Goal: Task Accomplishment & Management: Complete application form

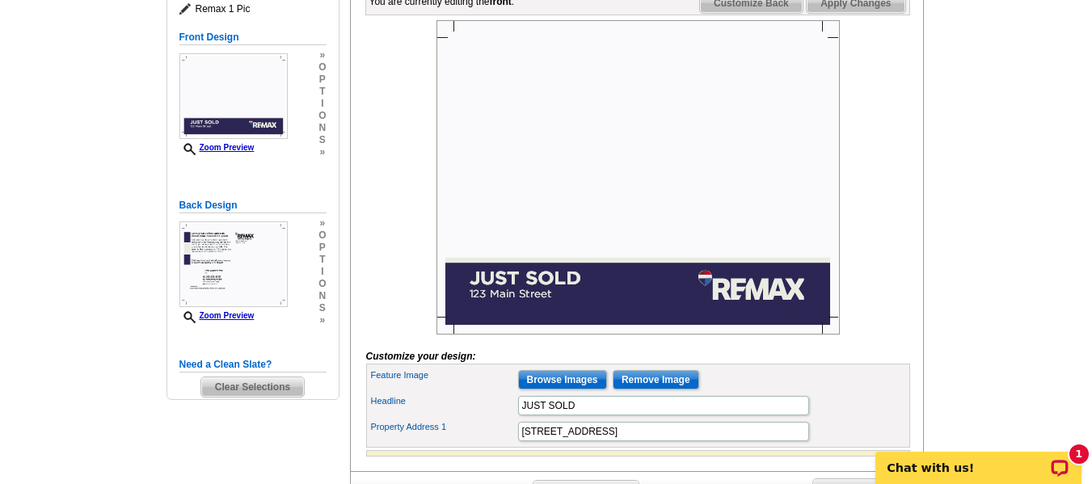
scroll to position [260, 0]
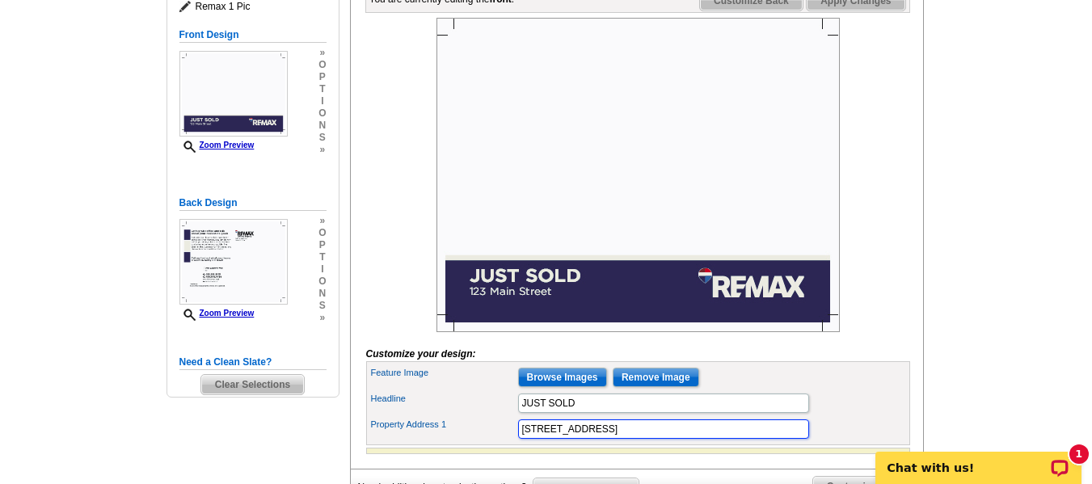
drag, startPoint x: 594, startPoint y: 458, endPoint x: 477, endPoint y: 449, distance: 116.8
click at [477, 442] on div "Property Address 1 [STREET_ADDRESS]" at bounding box center [639, 429] width 538 height 26
type input "[STREET_ADDRESS]"
click at [828, 391] on div "Feature Image Browse Images Remove Image" at bounding box center [639, 378] width 538 height 26
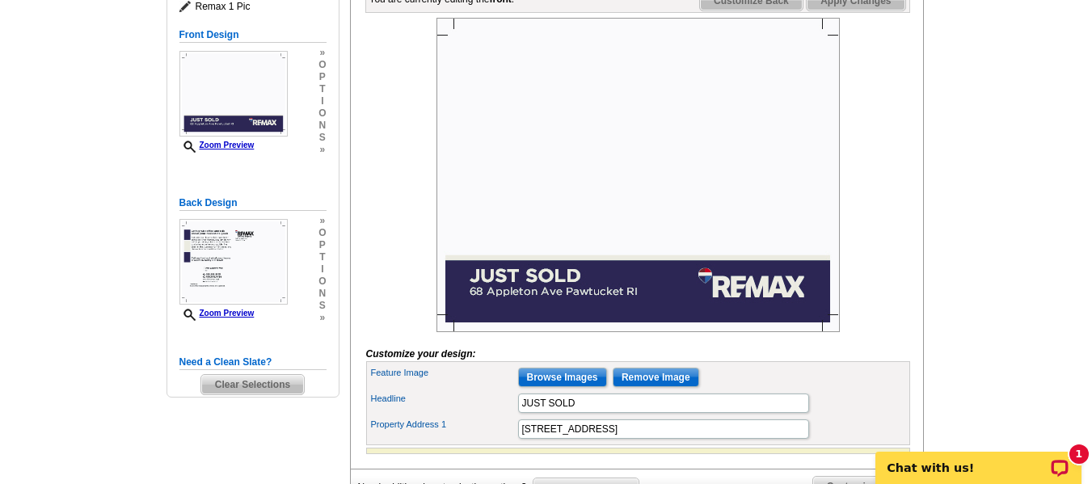
click at [621, 224] on img at bounding box center [639, 175] width 404 height 315
click at [579, 387] on input "Browse Images" at bounding box center [562, 377] width 89 height 19
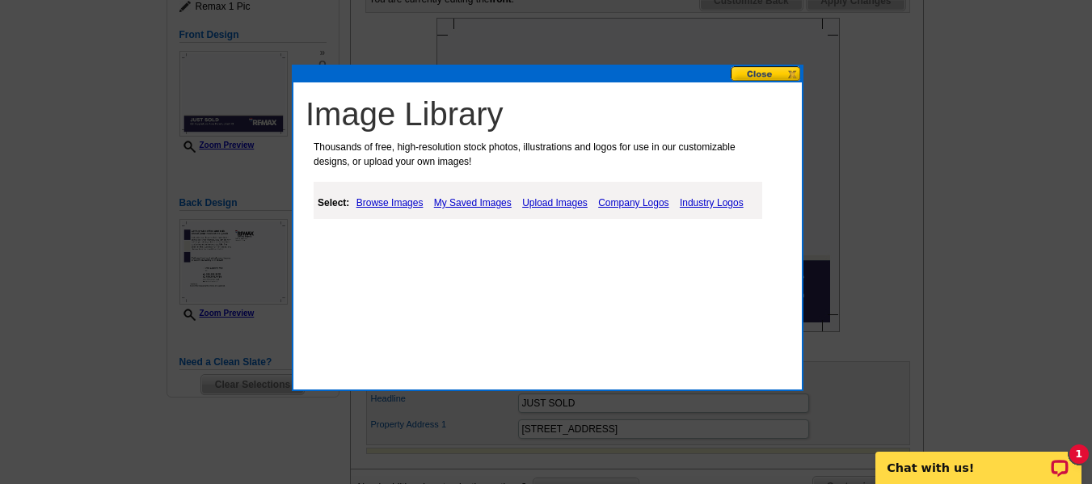
click at [543, 201] on link "Upload Images" at bounding box center [555, 202] width 74 height 19
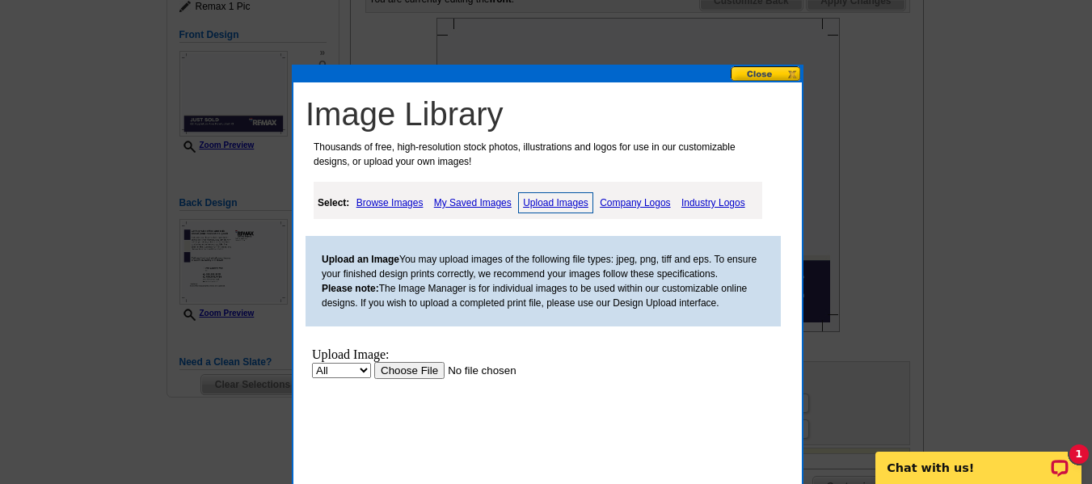
click at [411, 370] on input "file" at bounding box center [476, 370] width 205 height 17
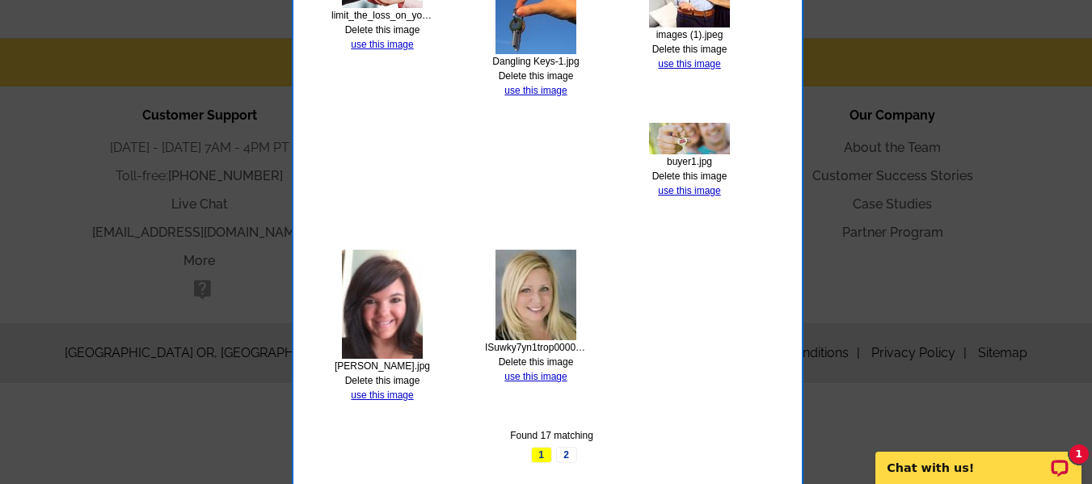
scroll to position [815, 0]
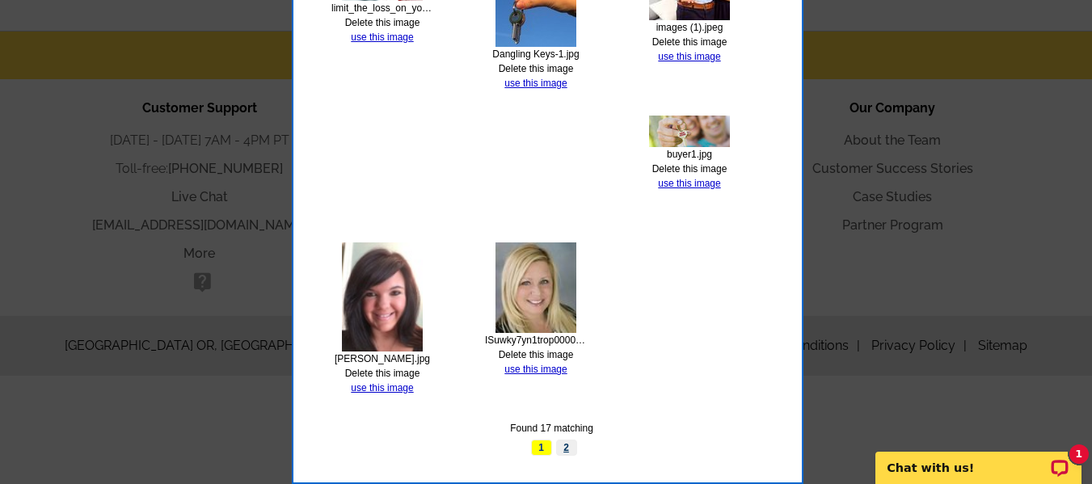
click at [568, 446] on link "2" at bounding box center [566, 448] width 21 height 16
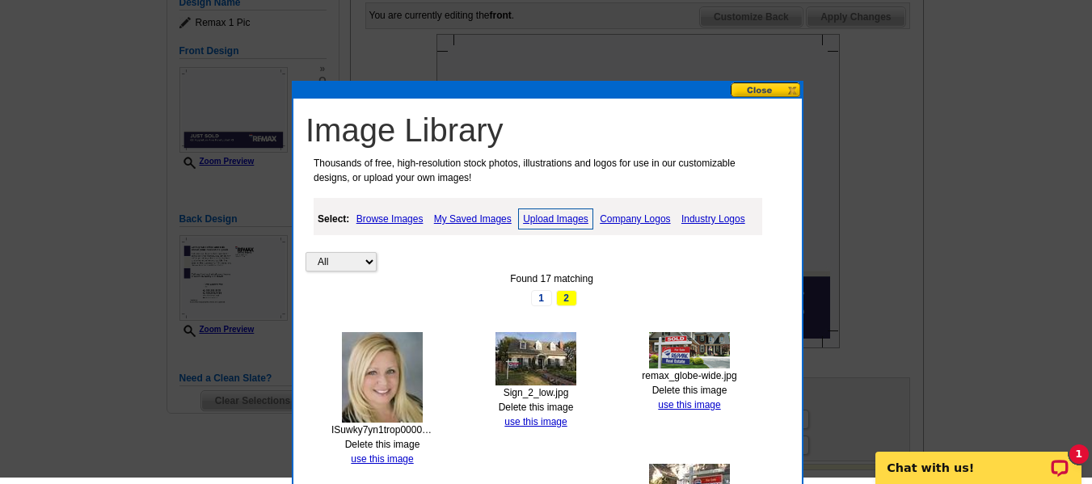
scroll to position [238, 0]
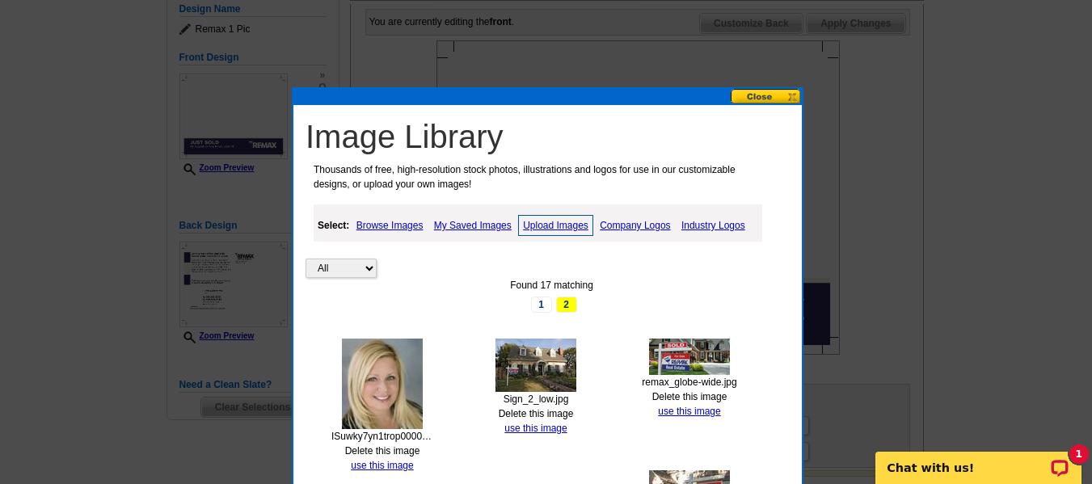
click at [546, 226] on link "Upload Images" at bounding box center [555, 225] width 75 height 21
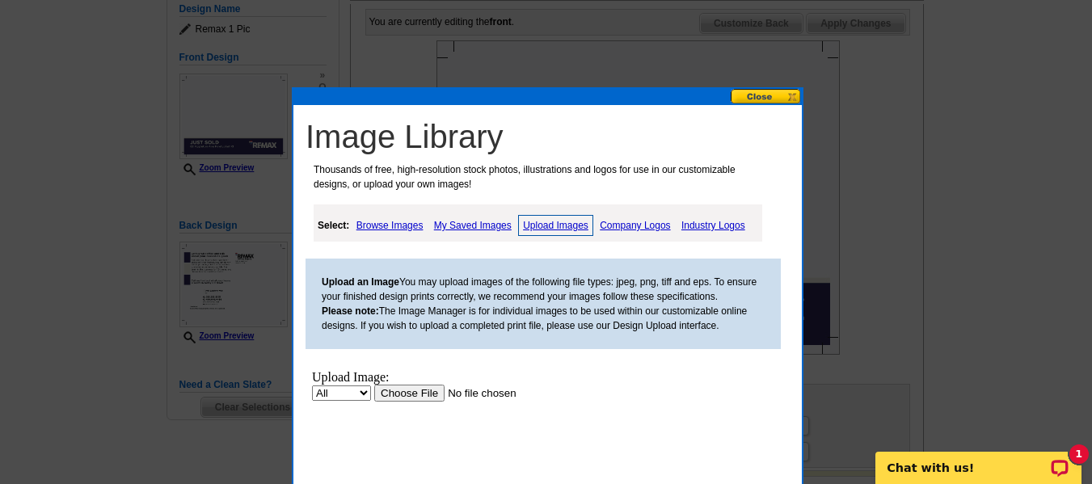
scroll to position [0, 0]
click at [417, 395] on input "file" at bounding box center [476, 393] width 205 height 17
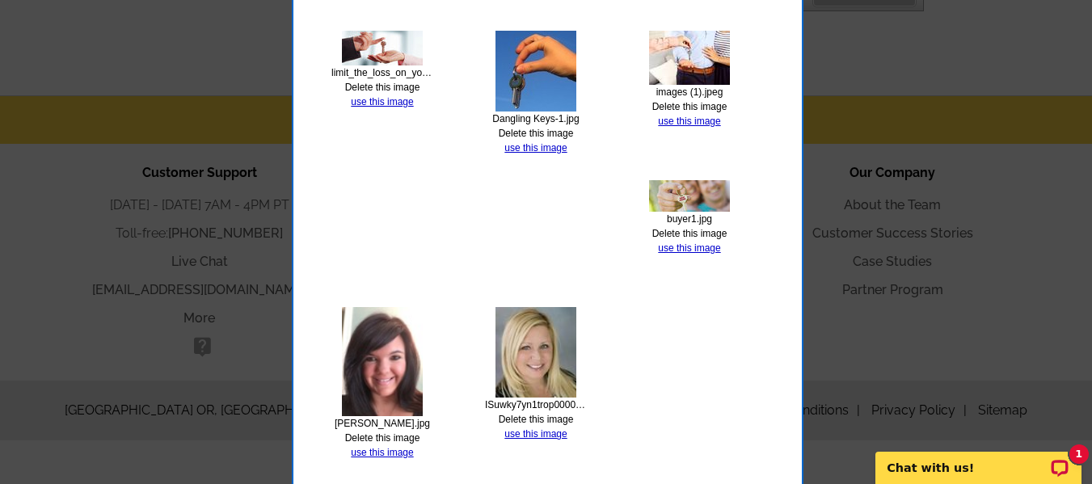
scroll to position [815, 0]
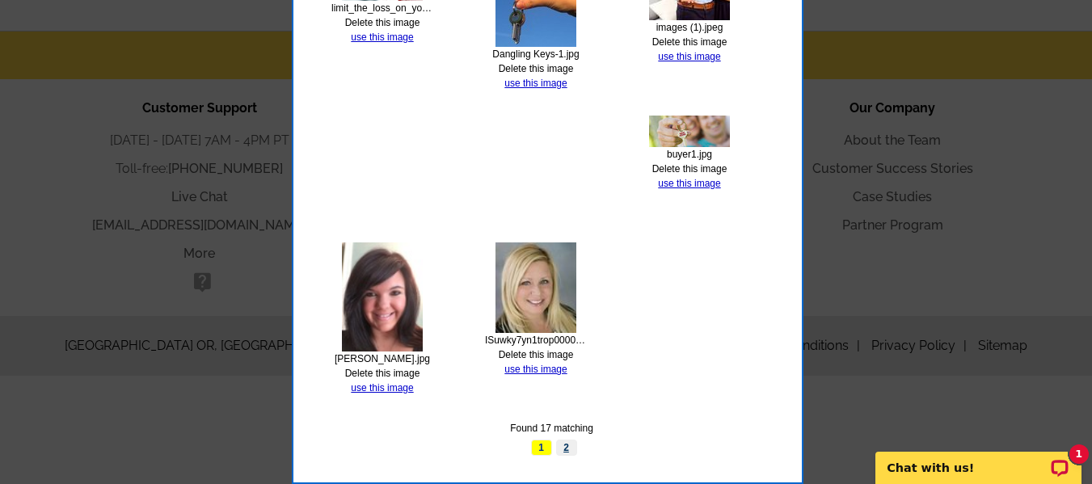
click at [562, 450] on link "2" at bounding box center [566, 448] width 21 height 16
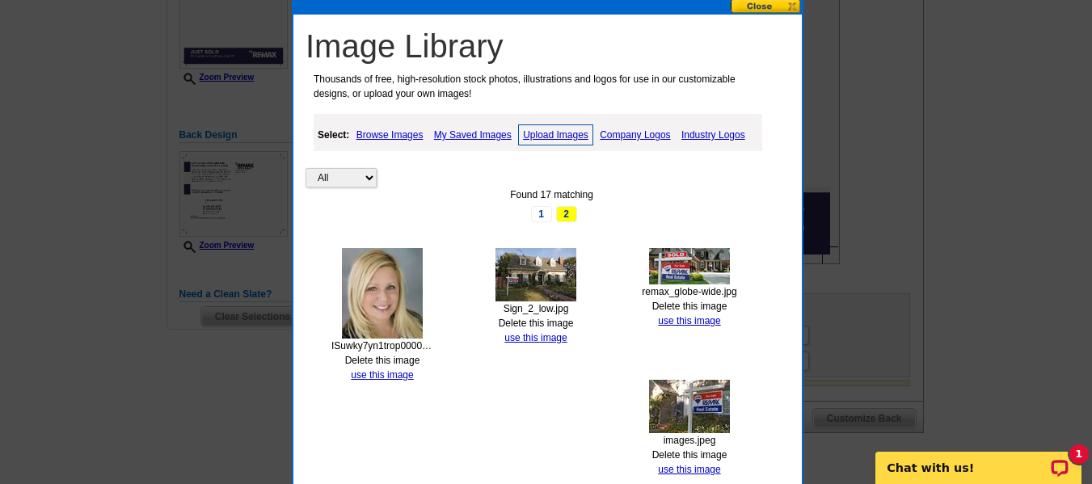
scroll to position [298, 0]
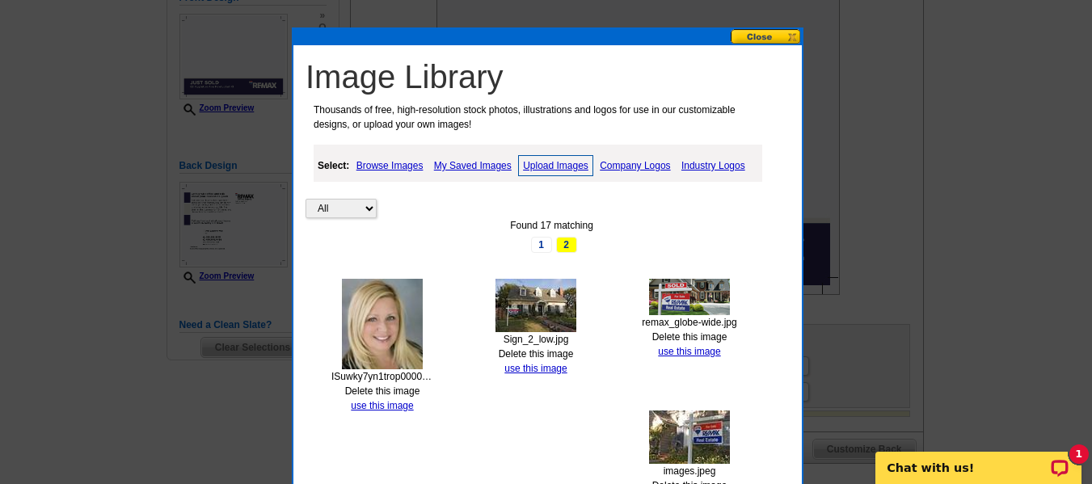
click at [391, 165] on link "Browse Images" at bounding box center [390, 165] width 75 height 19
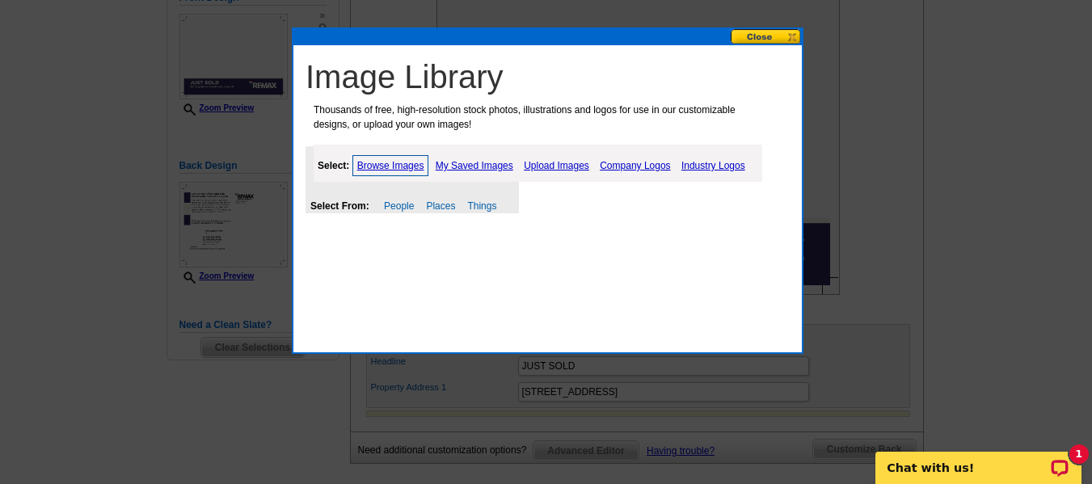
click at [492, 167] on link "My Saved Images" at bounding box center [475, 165] width 86 height 19
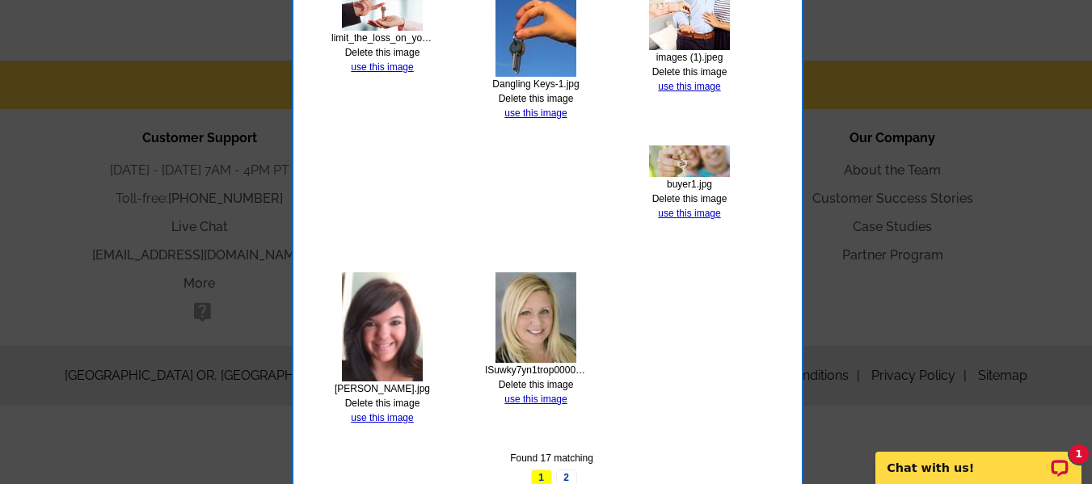
scroll to position [815, 0]
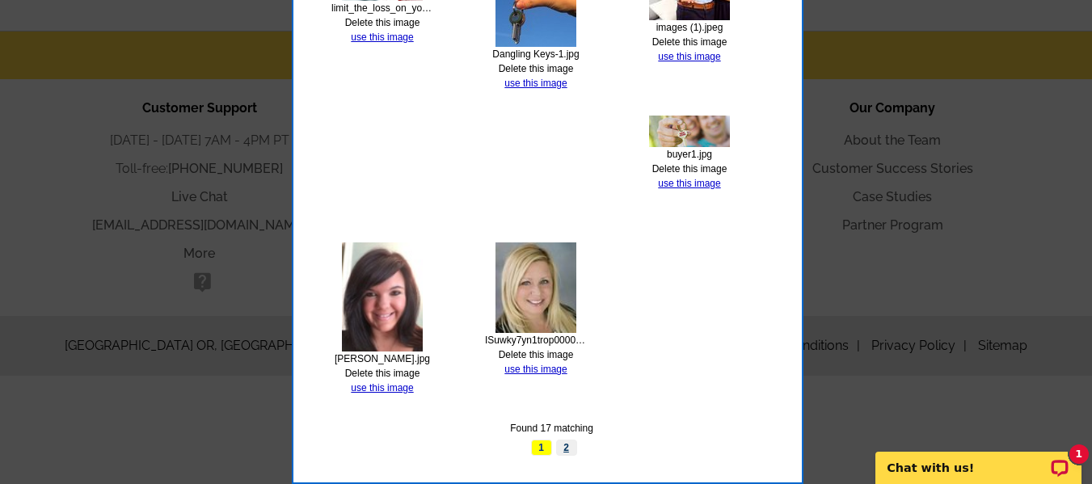
click at [568, 447] on link "2" at bounding box center [566, 448] width 21 height 16
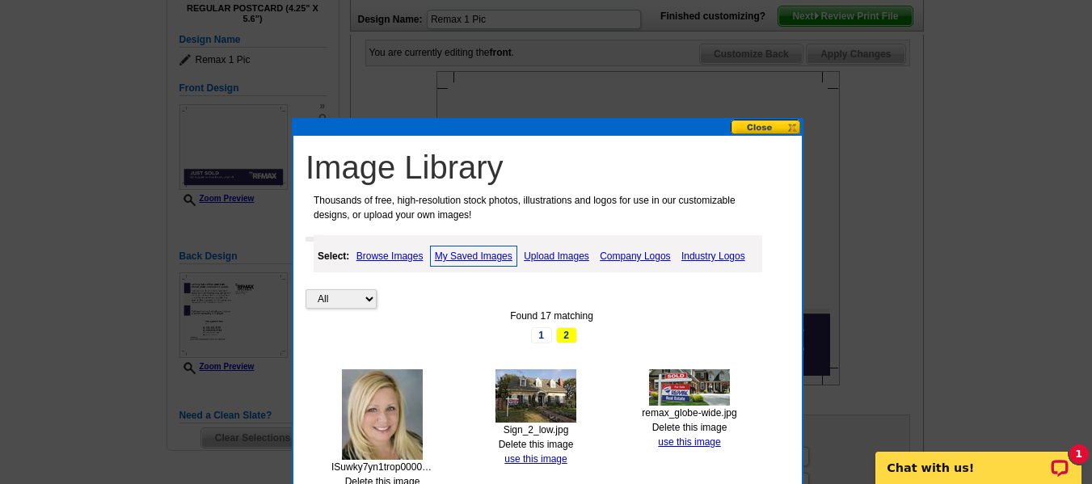
scroll to position [201, 0]
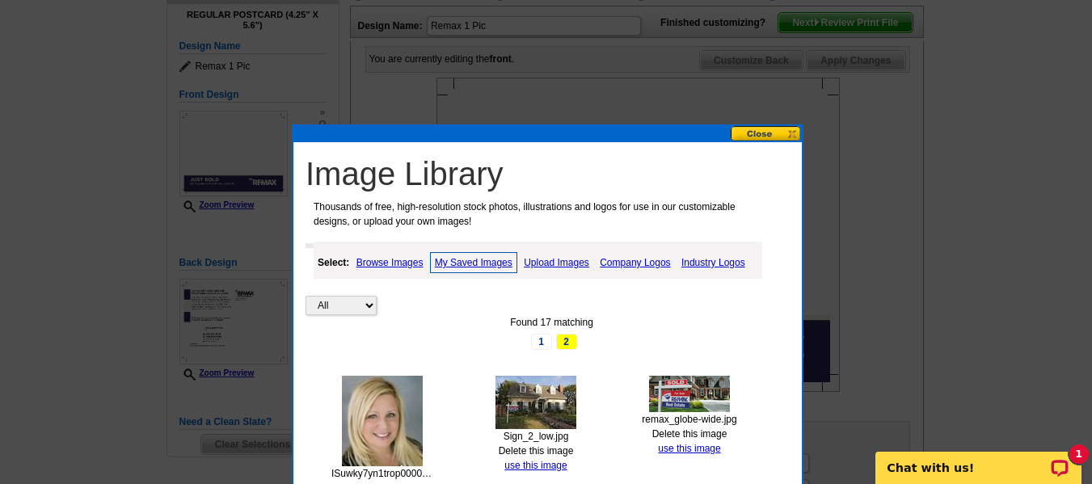
click at [558, 262] on link "Upload Images" at bounding box center [557, 262] width 74 height 19
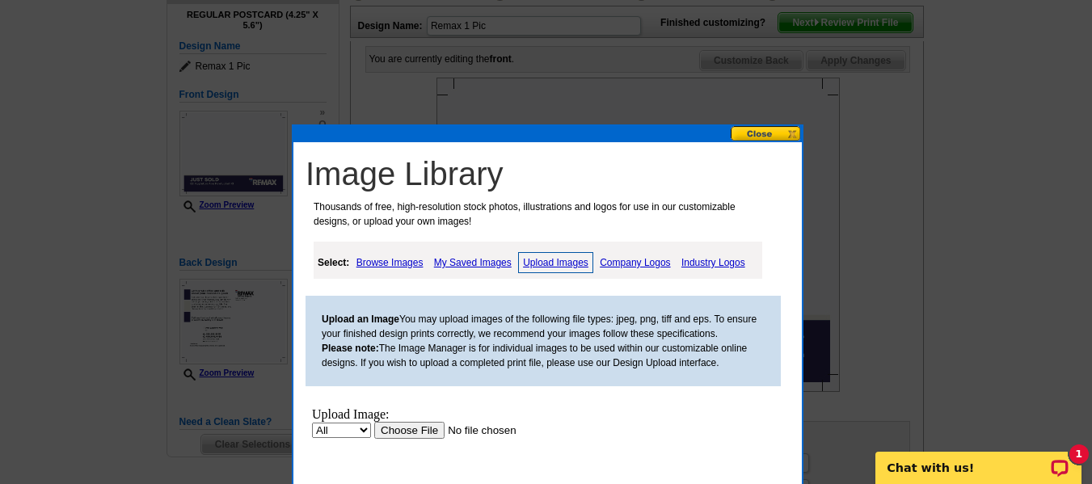
scroll to position [0, 0]
click at [343, 432] on select "All Property" at bounding box center [341, 430] width 59 height 15
select select "10"
click at [312, 423] on select "All Property" at bounding box center [341, 430] width 59 height 15
click at [413, 429] on input "file" at bounding box center [476, 430] width 205 height 17
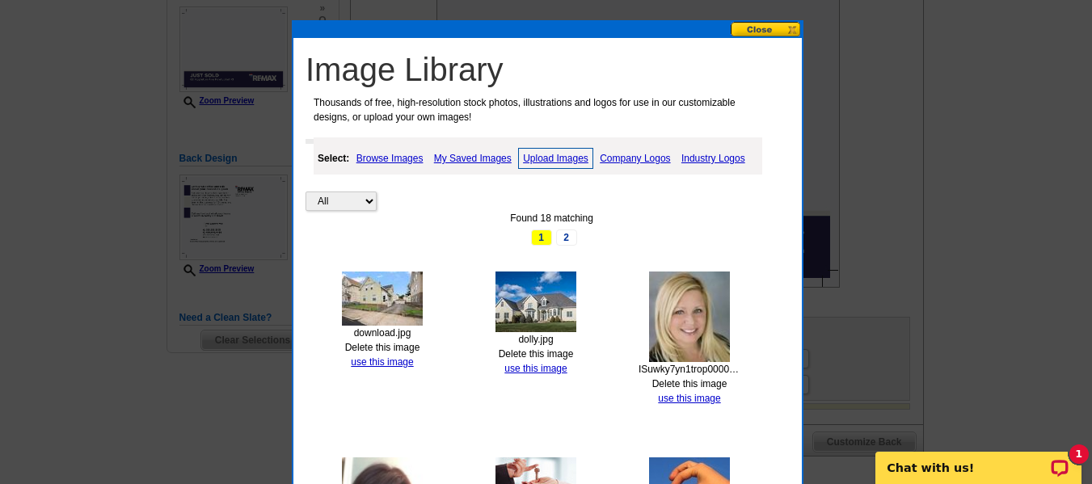
scroll to position [331, 0]
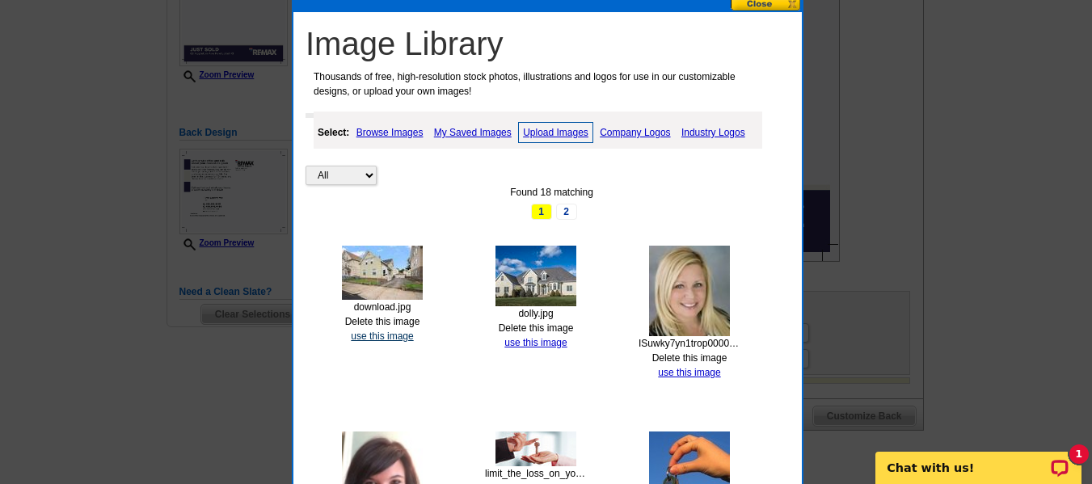
click at [383, 337] on link "use this image" at bounding box center [382, 336] width 62 height 11
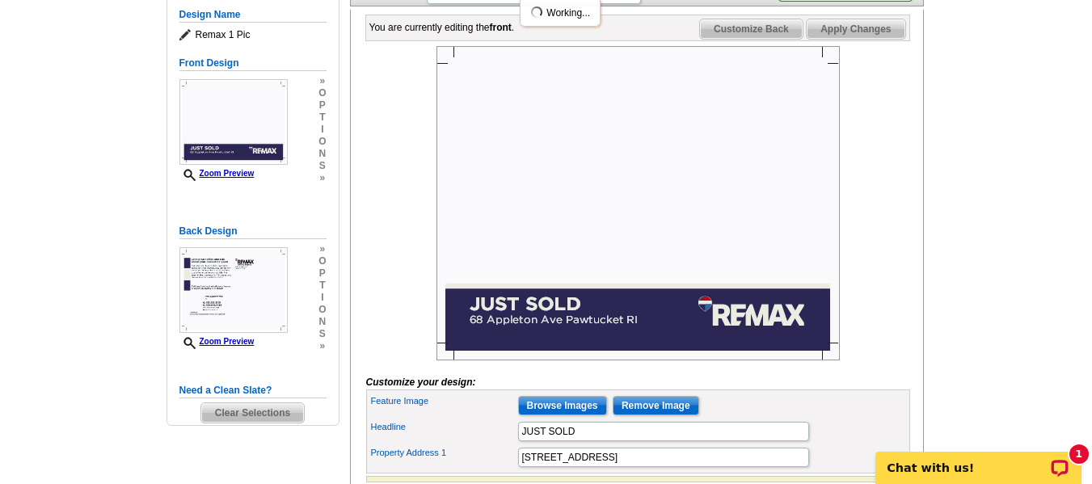
scroll to position [235, 0]
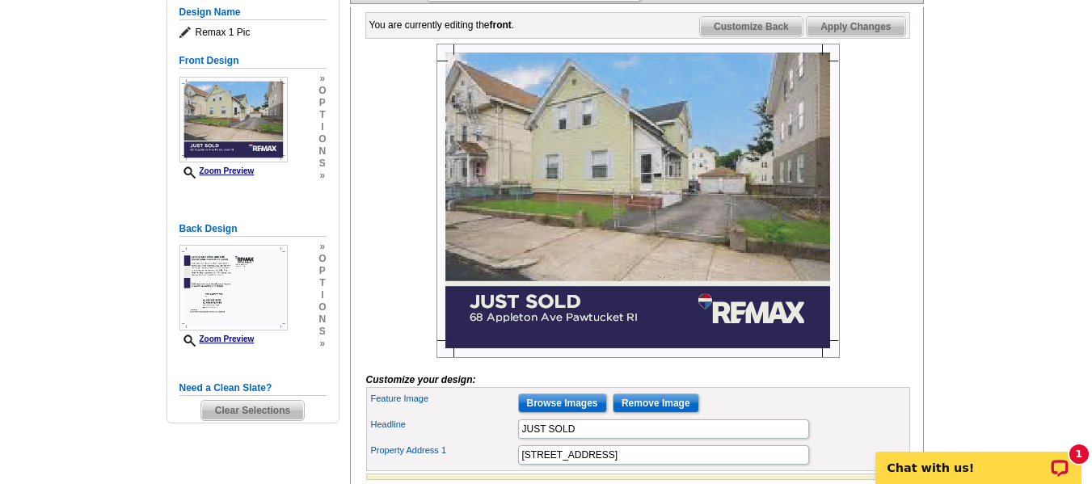
click at [667, 228] on img at bounding box center [639, 201] width 404 height 315
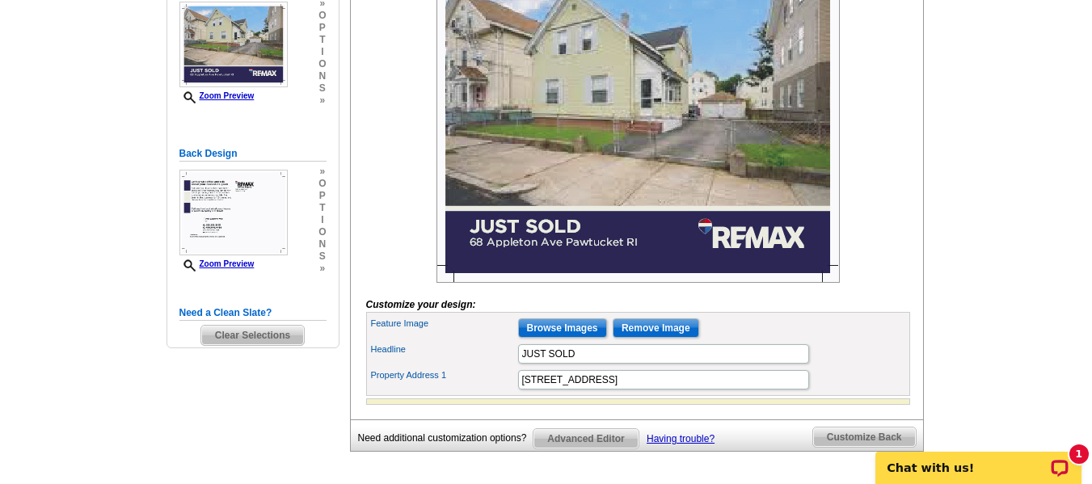
scroll to position [280, 0]
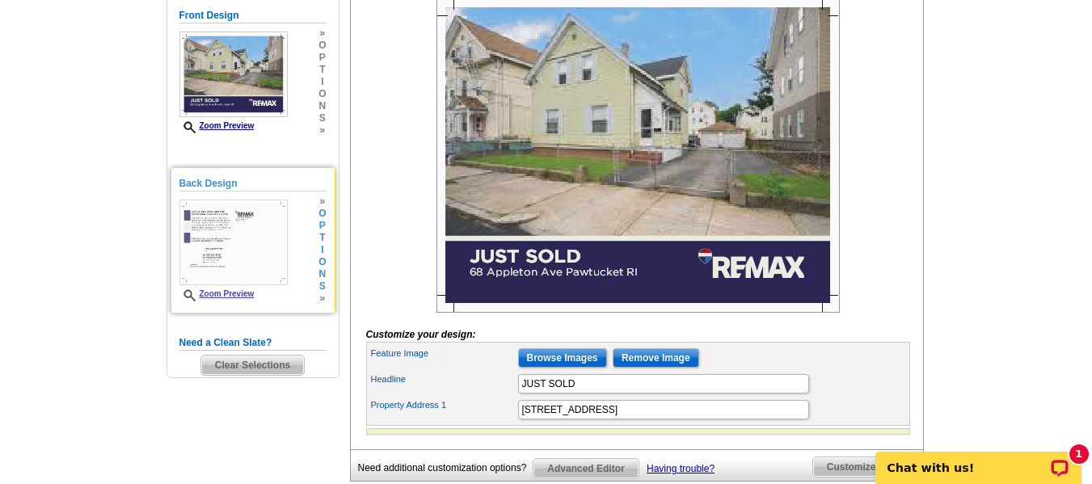
click at [258, 245] on img at bounding box center [234, 243] width 108 height 86
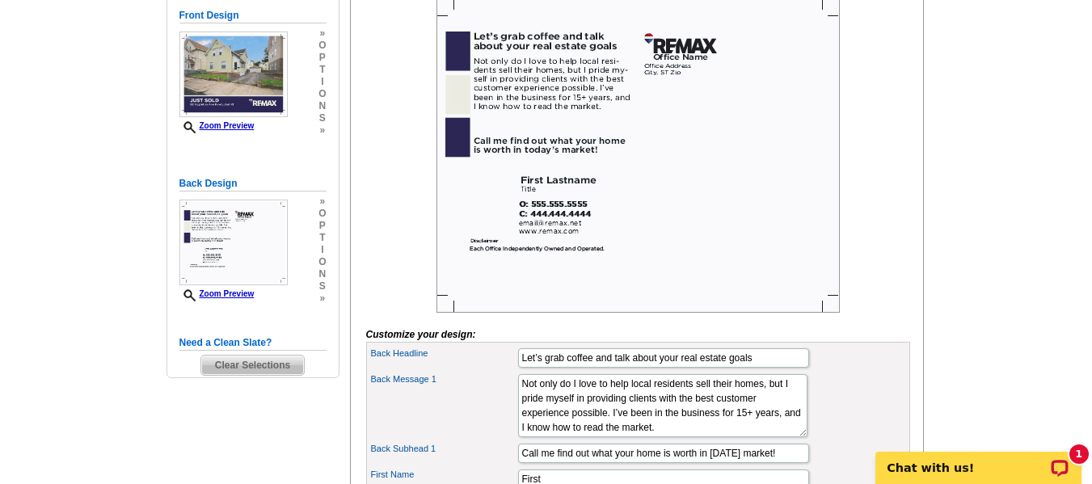
click at [592, 210] on img at bounding box center [639, 155] width 404 height 315
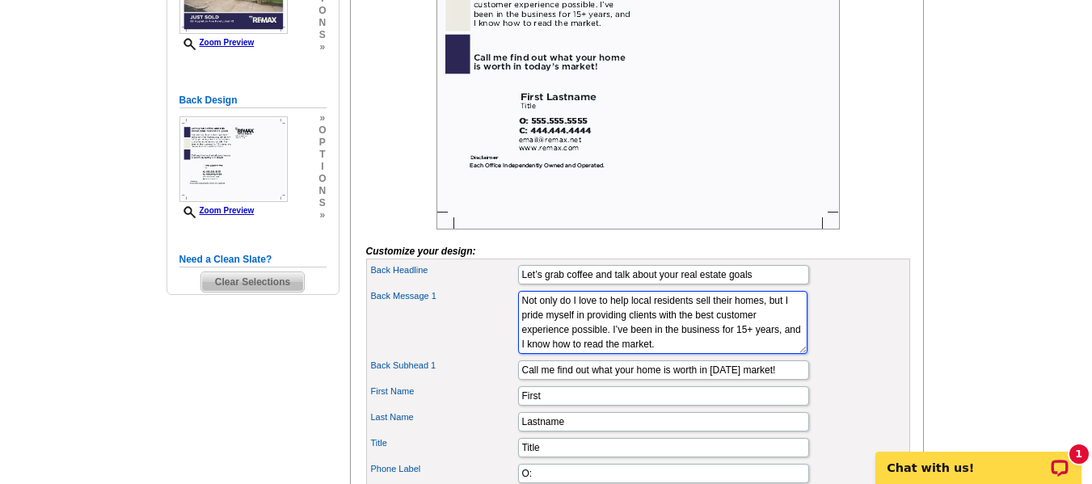
scroll to position [15, 0]
click at [586, 354] on textarea "Not only do I love to help local residents sell their homes, but I pride myself…" at bounding box center [662, 322] width 289 height 63
type textarea "Not only do I love to help local residents sell their homes, but I pride myself…"
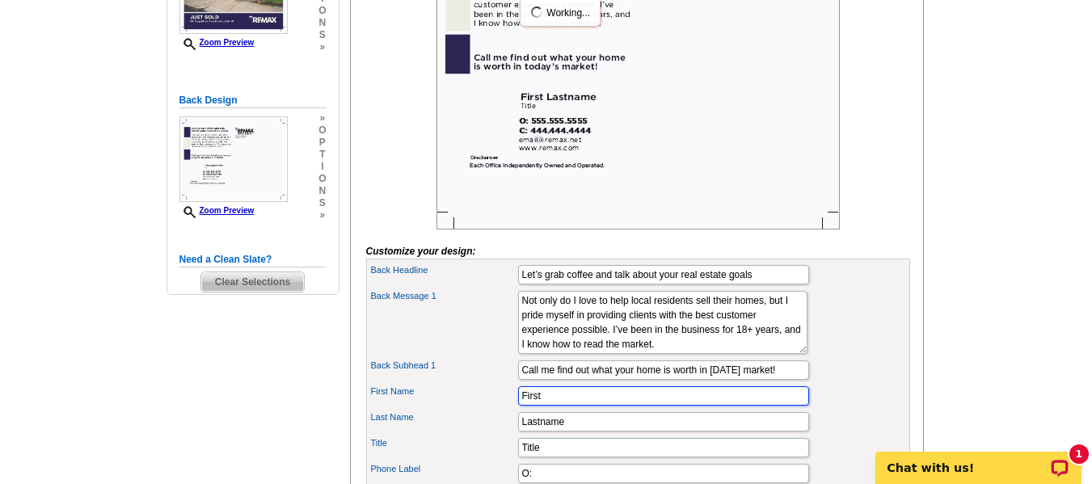
drag, startPoint x: 568, startPoint y: 425, endPoint x: 471, endPoint y: 433, distance: 96.6
click at [471, 409] on div "First Name First" at bounding box center [639, 396] width 538 height 26
type input "[PERSON_NAME]"
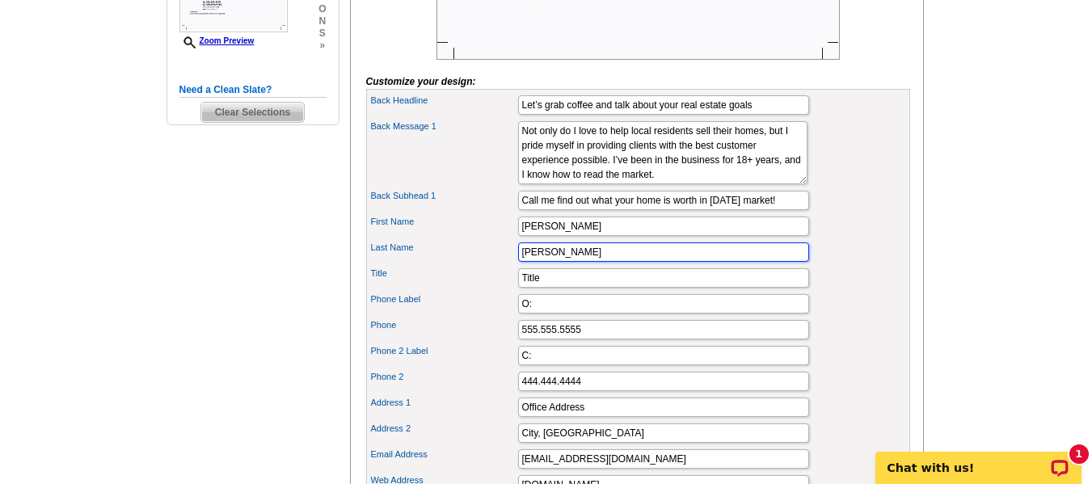
scroll to position [542, 0]
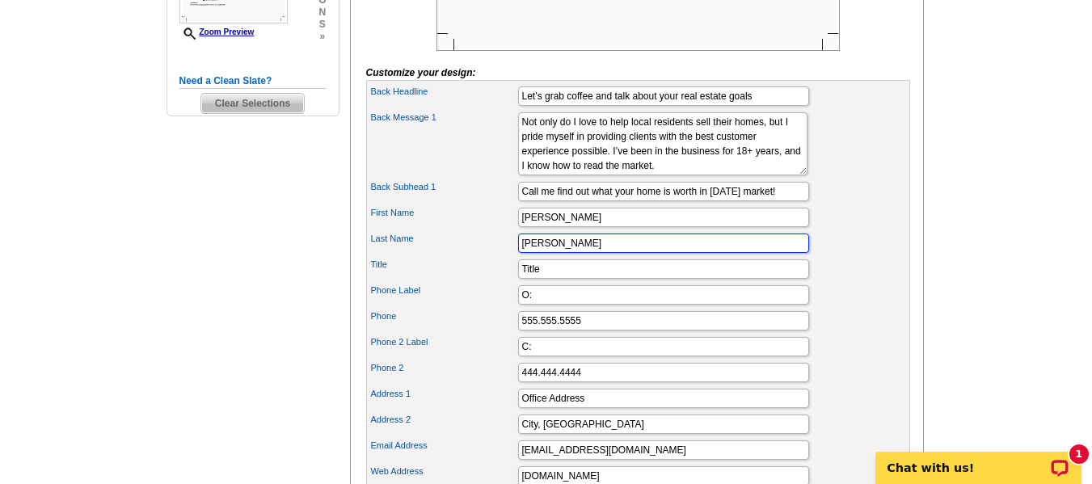
type input "[PERSON_NAME]"
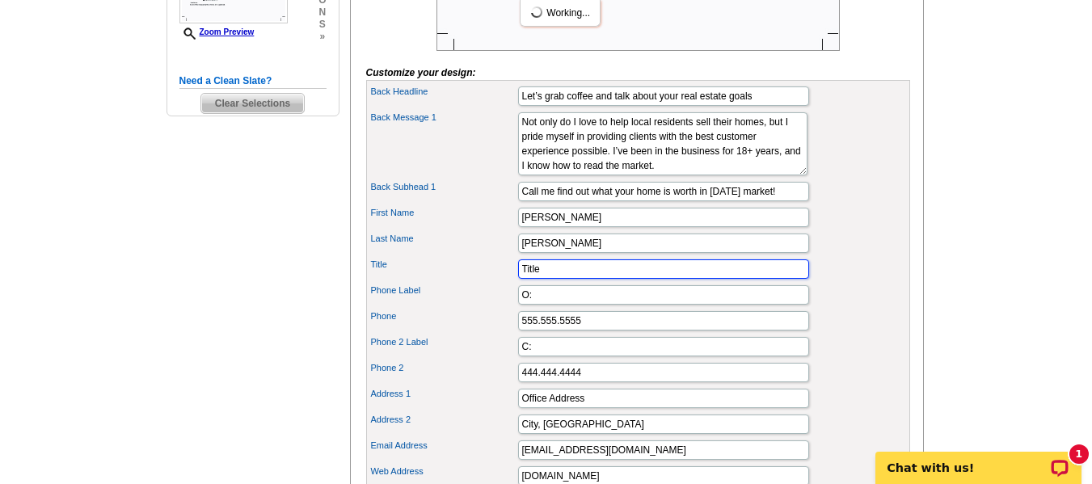
drag, startPoint x: 578, startPoint y: 298, endPoint x: 484, endPoint y: 283, distance: 95.8
click at [484, 283] on div "Back Headline Let’s grab coffee and talk about your real estate goals Back Mess…" at bounding box center [638, 351] width 544 height 542
type input "Realtor"
click at [541, 305] on input "O:" at bounding box center [663, 294] width 291 height 19
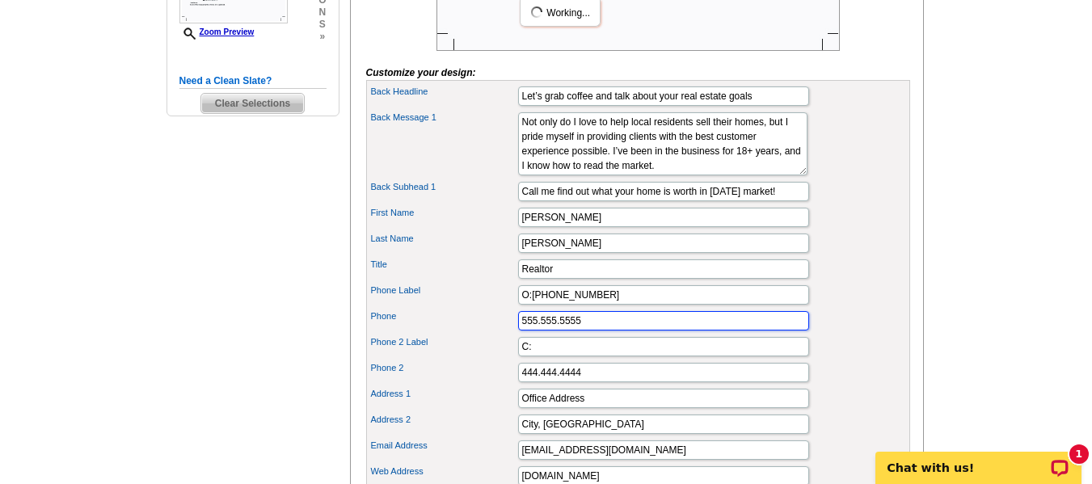
drag, startPoint x: 586, startPoint y: 348, endPoint x: 506, endPoint y: 352, distance: 80.2
click at [506, 334] on div "Phone 555.555.5555" at bounding box center [639, 321] width 538 height 26
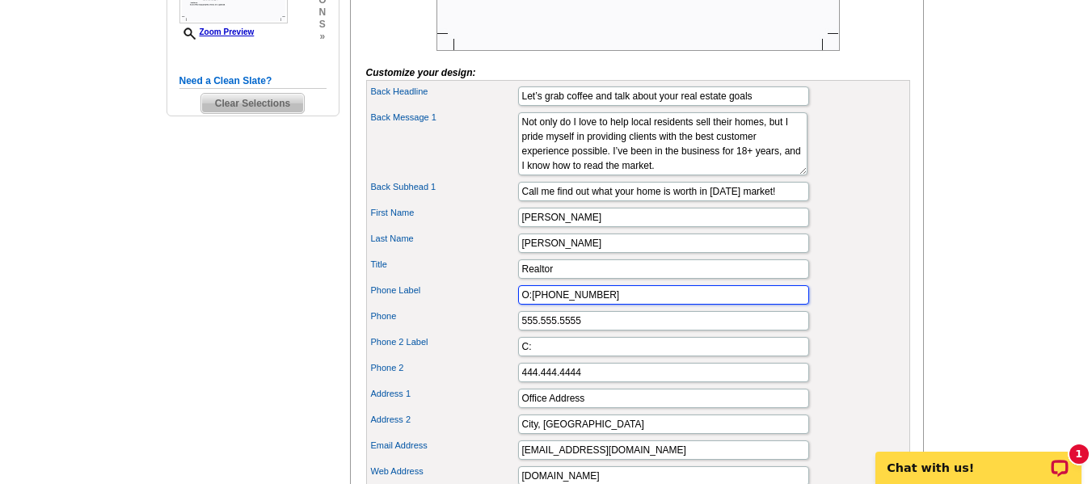
drag, startPoint x: 602, startPoint y: 319, endPoint x: 535, endPoint y: 311, distance: 68.3
click at [535, 308] on div "Phone Label O:[PHONE_NUMBER]" at bounding box center [639, 295] width 538 height 26
type input "O:[PHONE_NUMBER]"
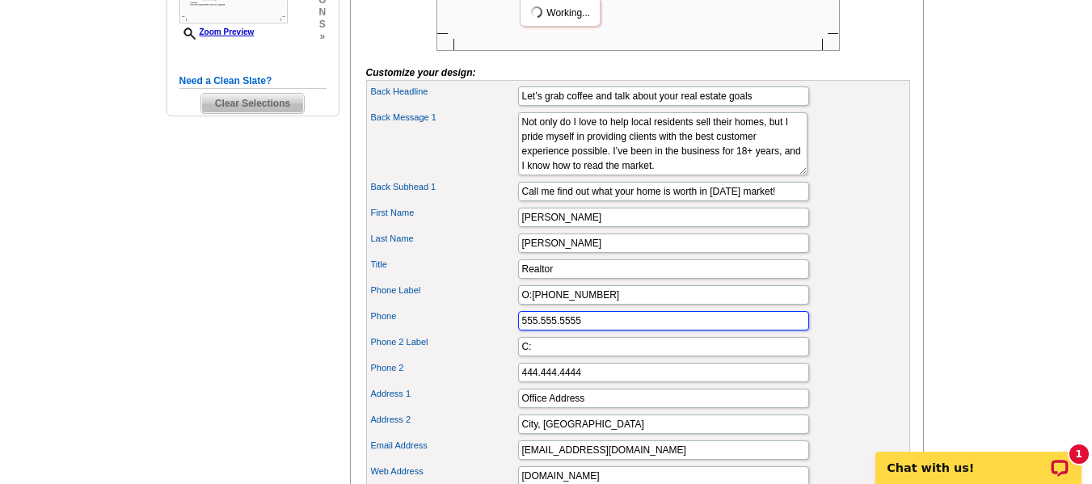
click at [584, 331] on input "555.555.5555" at bounding box center [663, 320] width 291 height 19
drag, startPoint x: 584, startPoint y: 349, endPoint x: 522, endPoint y: 344, distance: 62.5
click at [522, 331] on input "555.555.5555" at bounding box center [663, 320] width 291 height 19
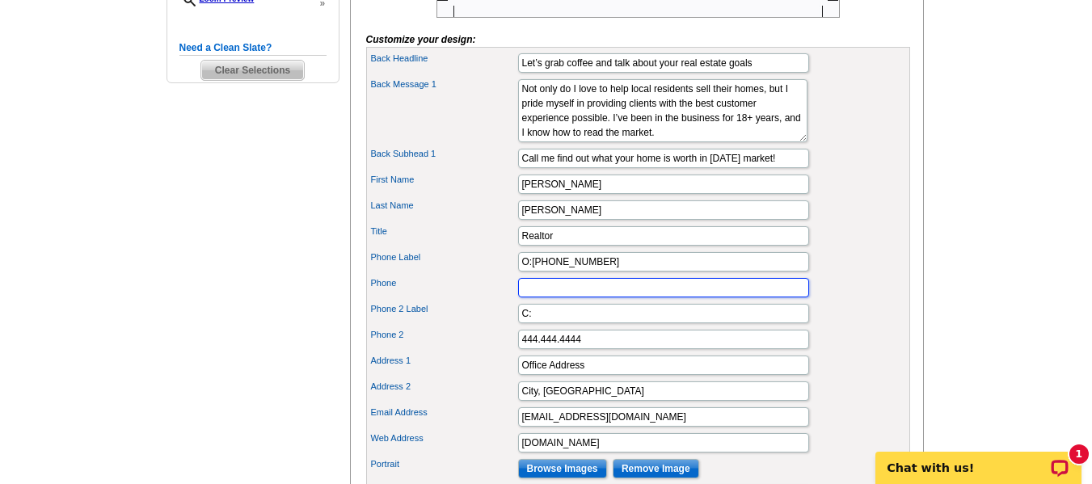
scroll to position [578, 0]
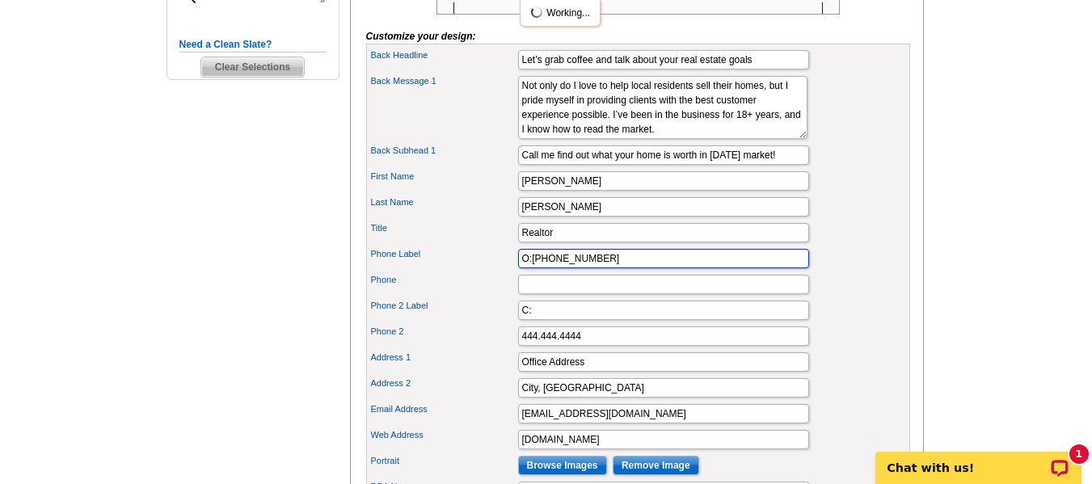
drag, startPoint x: 628, startPoint y: 284, endPoint x: 475, endPoint y: 278, distance: 152.9
click at [475, 272] on div "Phone Label O:[PHONE_NUMBER]" at bounding box center [639, 259] width 538 height 26
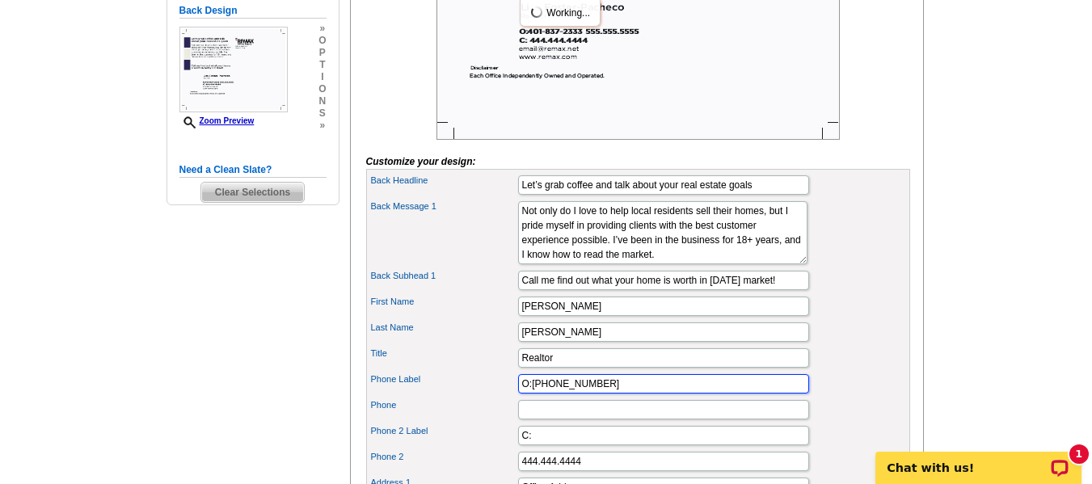
scroll to position [450, 0]
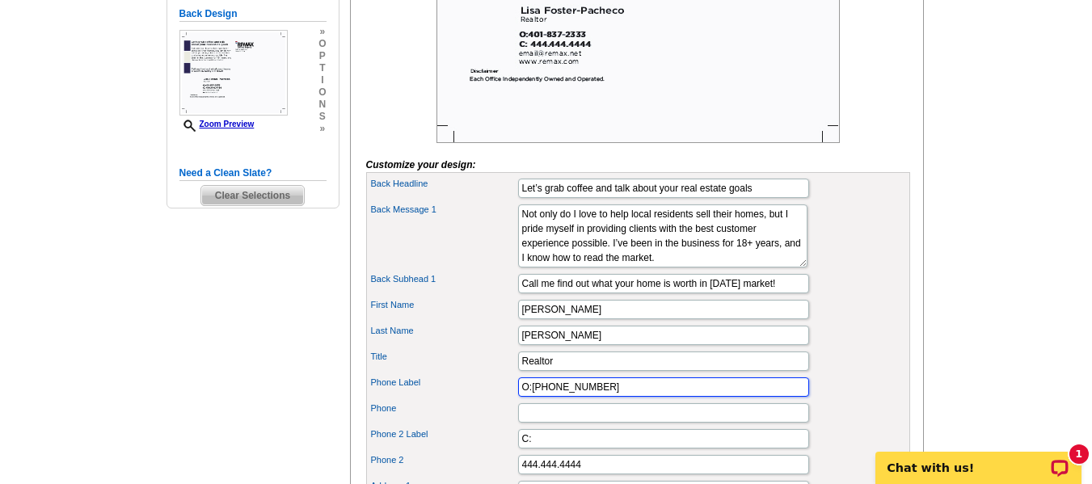
click at [616, 397] on input "O:[PHONE_NUMBER]" at bounding box center [663, 387] width 291 height 19
click at [533, 397] on input "O:[PHONE_NUMBER]" at bounding box center [663, 387] width 291 height 19
type input "Cell: [PHONE_NUMBER]"
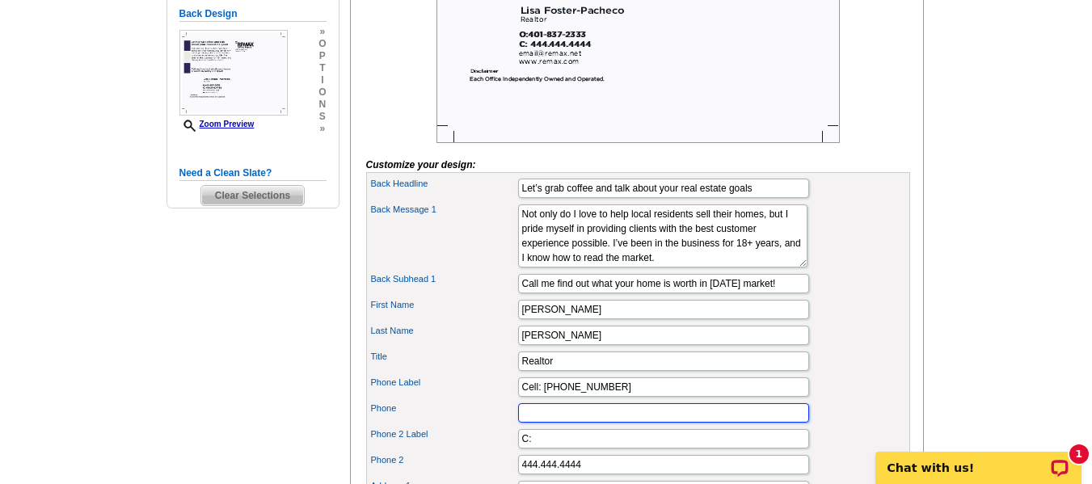
click at [526, 423] on input "Phone" at bounding box center [663, 413] width 291 height 19
type input "Office [PHONE_NUMBER]"
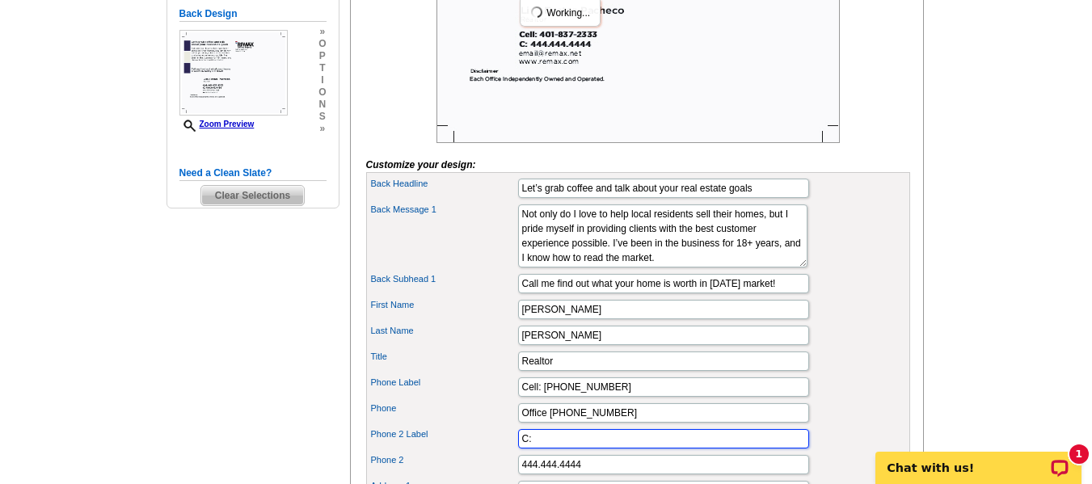
drag, startPoint x: 549, startPoint y: 467, endPoint x: 488, endPoint y: 463, distance: 61.6
click at [488, 452] on div "Phone 2 Label C:" at bounding box center [639, 439] width 538 height 26
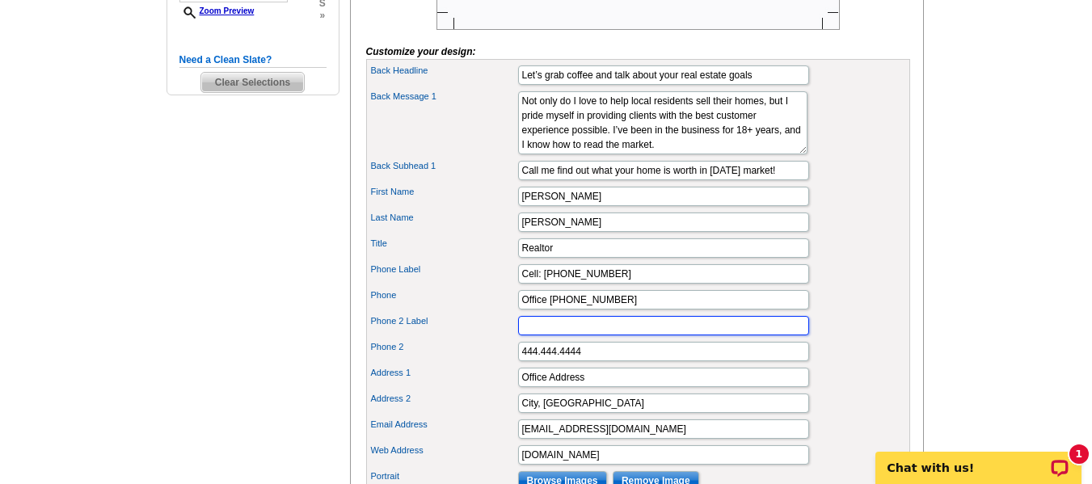
scroll to position [611, 0]
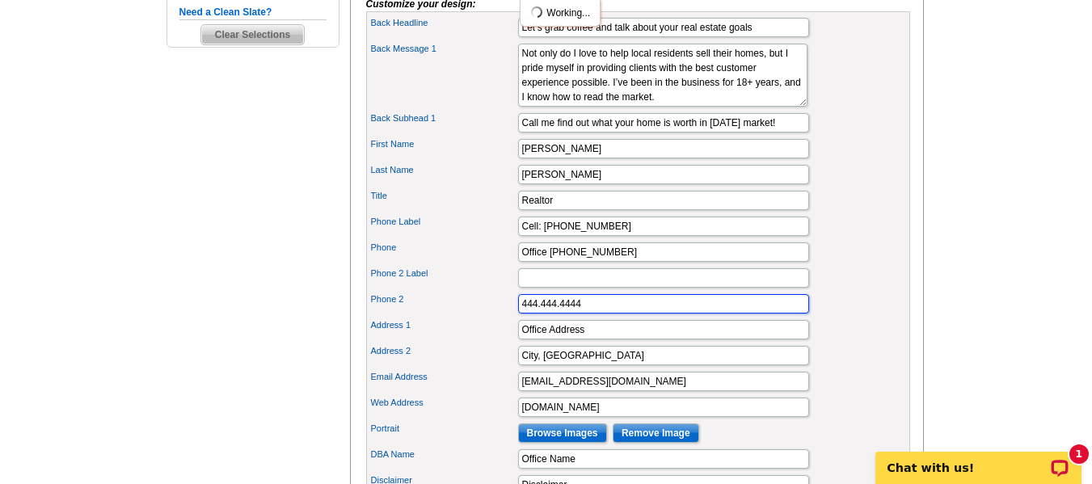
drag, startPoint x: 586, startPoint y: 332, endPoint x: 480, endPoint y: 321, distance: 107.3
click at [480, 317] on div "Phone 2 444.444.4444" at bounding box center [639, 304] width 538 height 26
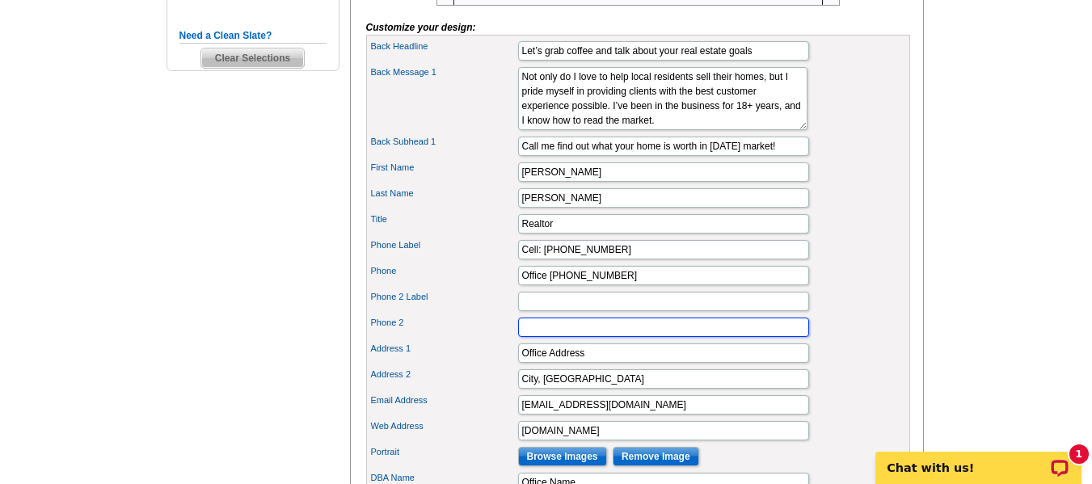
scroll to position [593, 0]
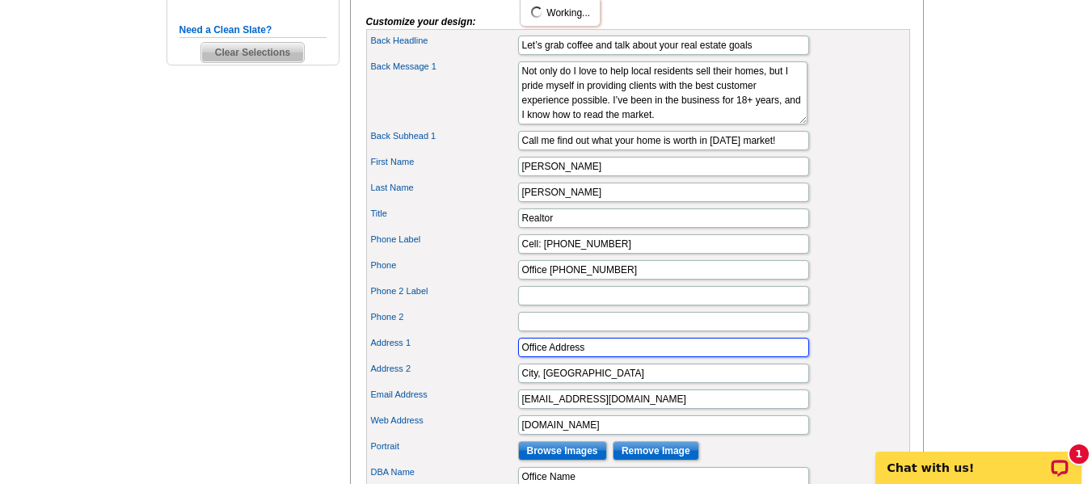
drag, startPoint x: 594, startPoint y: 378, endPoint x: 503, endPoint y: 371, distance: 90.8
click at [503, 361] on div "Address 1 Office Address" at bounding box center [639, 348] width 538 height 26
type input "4"
type input "[STREET_ADDRESS]"
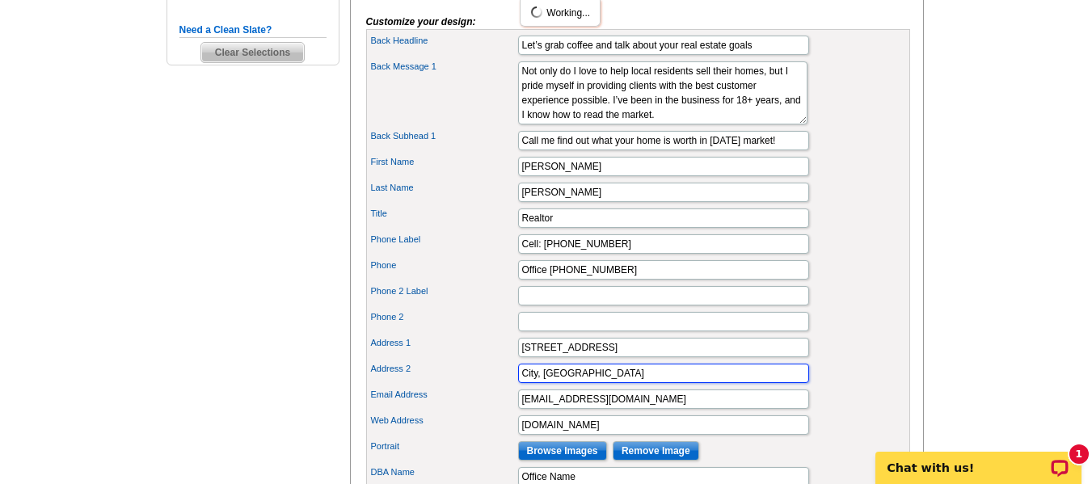
drag, startPoint x: 579, startPoint y: 401, endPoint x: 509, endPoint y: 395, distance: 70.6
click at [509, 387] on div "Address [STREET_ADDRESS]" at bounding box center [639, 374] width 538 height 26
type input "Bristol RI 02809"
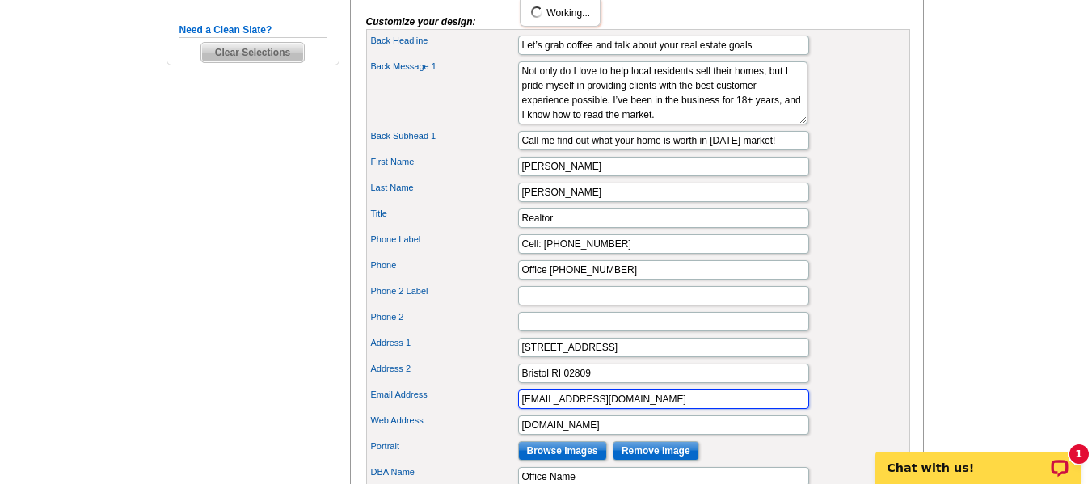
drag, startPoint x: 610, startPoint y: 428, endPoint x: 480, endPoint y: 415, distance: 130.0
click at [480, 412] on div "Email Address [EMAIL_ADDRESS][DOMAIN_NAME]" at bounding box center [639, 400] width 538 height 26
type input "[EMAIL_ADDRESS][DOMAIN_NAME]"
drag, startPoint x: 606, startPoint y: 454, endPoint x: 480, endPoint y: 445, distance: 125.7
click at [480, 438] on div "Web Address [DOMAIN_NAME]" at bounding box center [639, 425] width 538 height 26
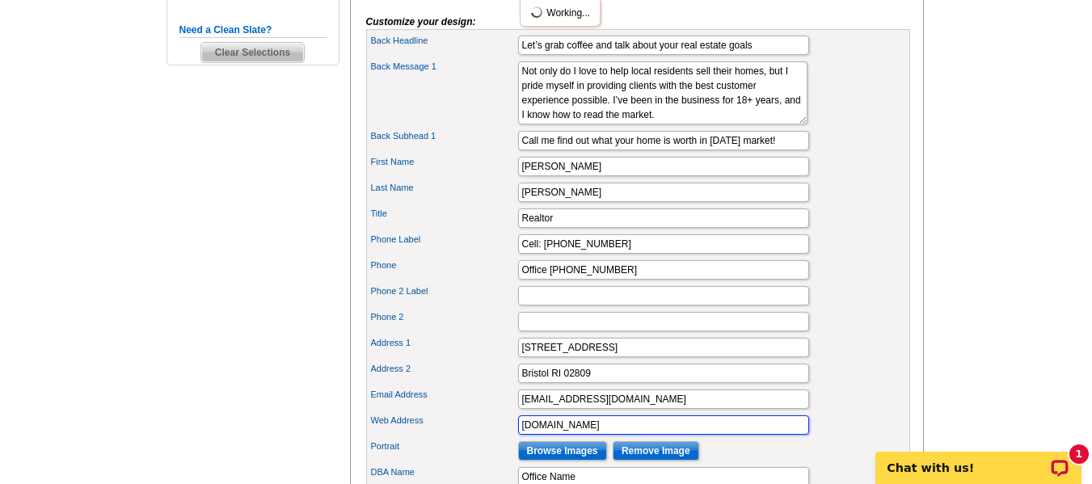
click at [597, 435] on input "[DOMAIN_NAME]" at bounding box center [663, 425] width 291 height 19
type input "[DOMAIN_NAME]"
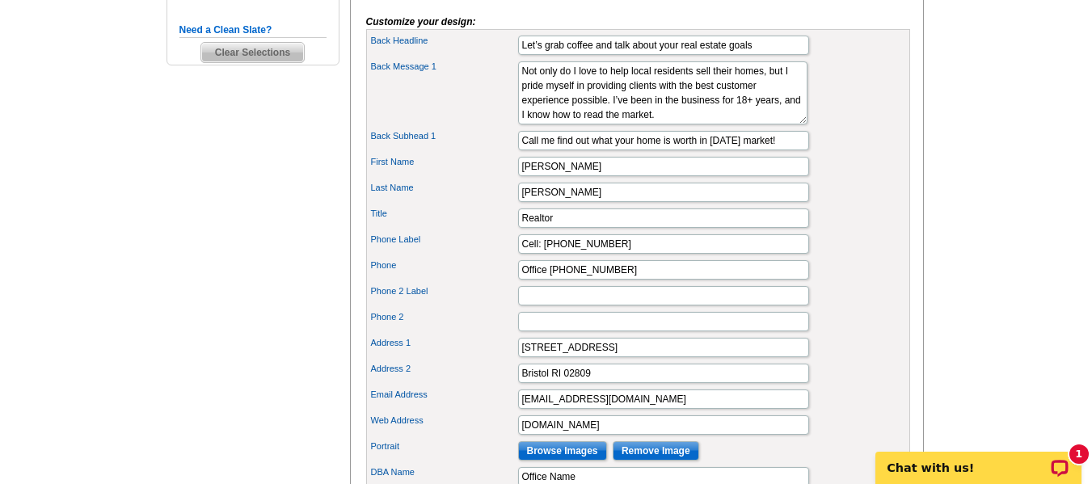
click at [939, 318] on main "Need Help? call [PHONE_NUMBER], chat with support, or have our designers make s…" at bounding box center [546, 113] width 1092 height 1196
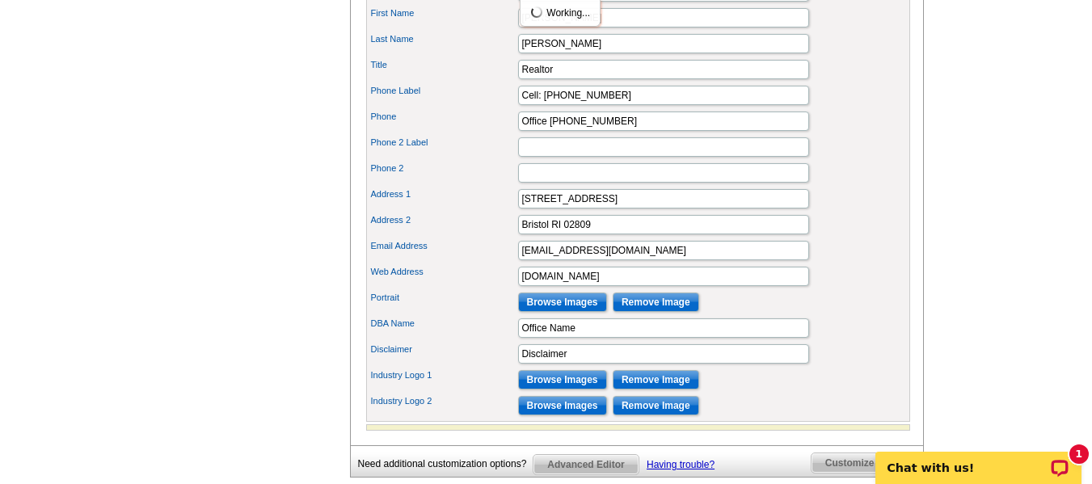
scroll to position [751, 0]
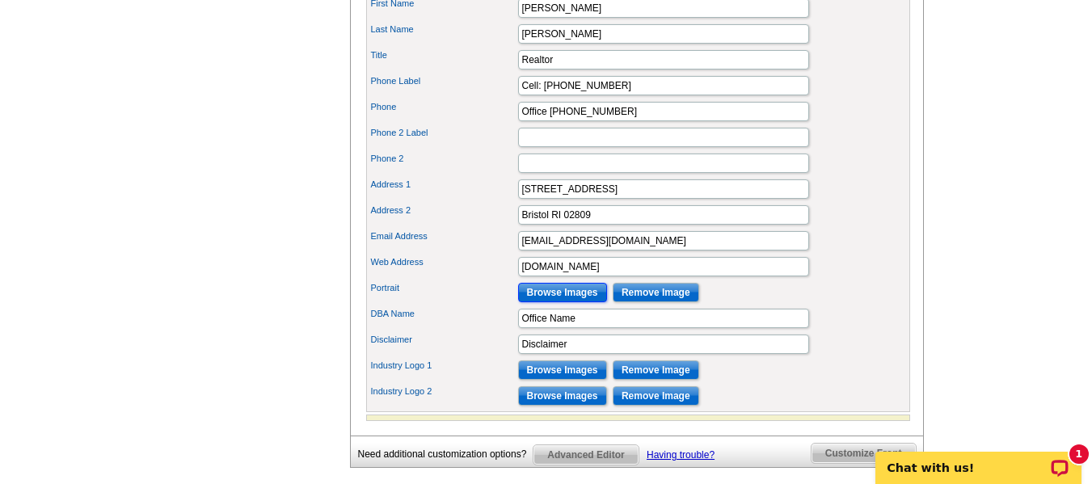
click at [566, 302] on input "Browse Images" at bounding box center [562, 292] width 89 height 19
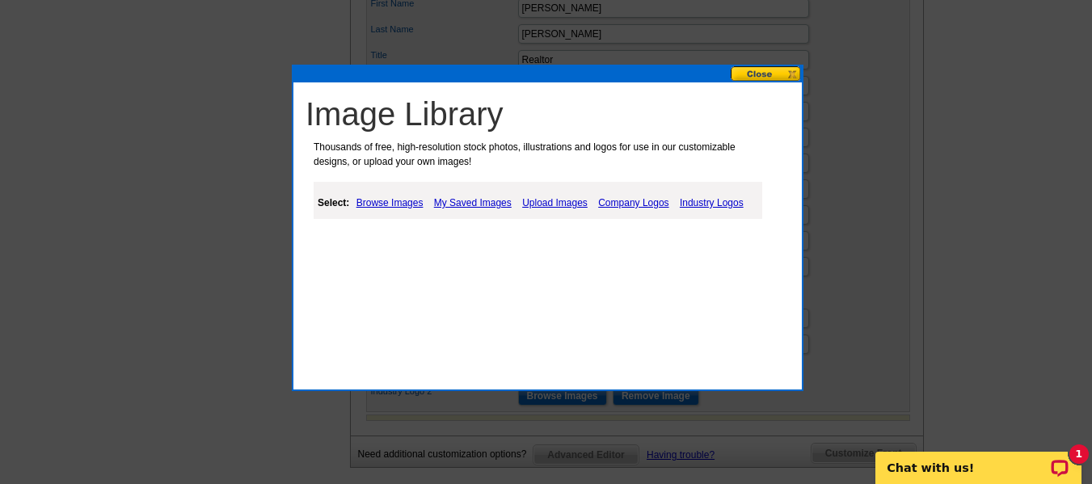
click at [394, 204] on link "Browse Images" at bounding box center [390, 202] width 75 height 19
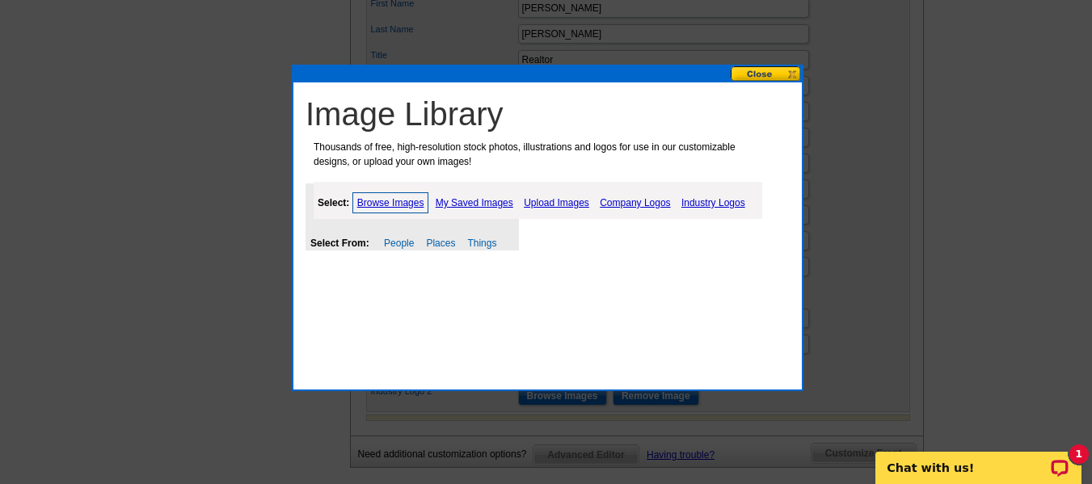
click at [541, 201] on link "Upload Images" at bounding box center [557, 202] width 74 height 19
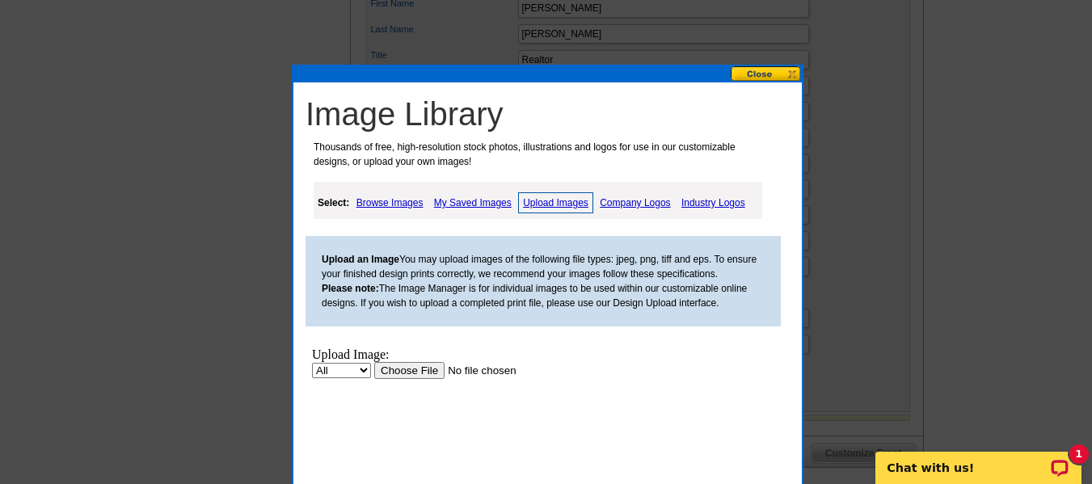
scroll to position [0, 0]
click at [419, 370] on input "file" at bounding box center [476, 370] width 205 height 17
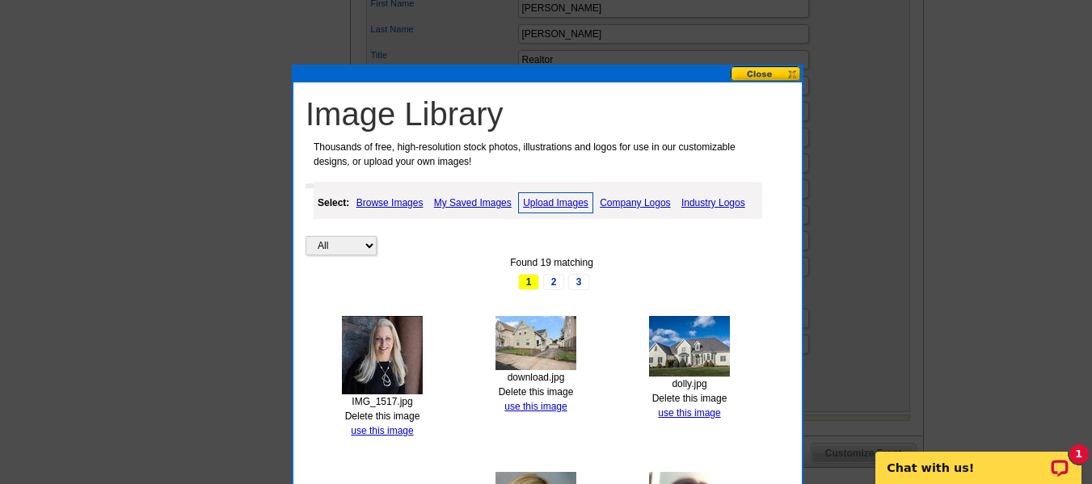
click at [385, 370] on img at bounding box center [382, 355] width 81 height 78
click at [391, 437] on div "IMG_1517.jpg Delete this image use this image" at bounding box center [383, 377] width 102 height 122
click at [378, 429] on link "use this image" at bounding box center [382, 430] width 62 height 11
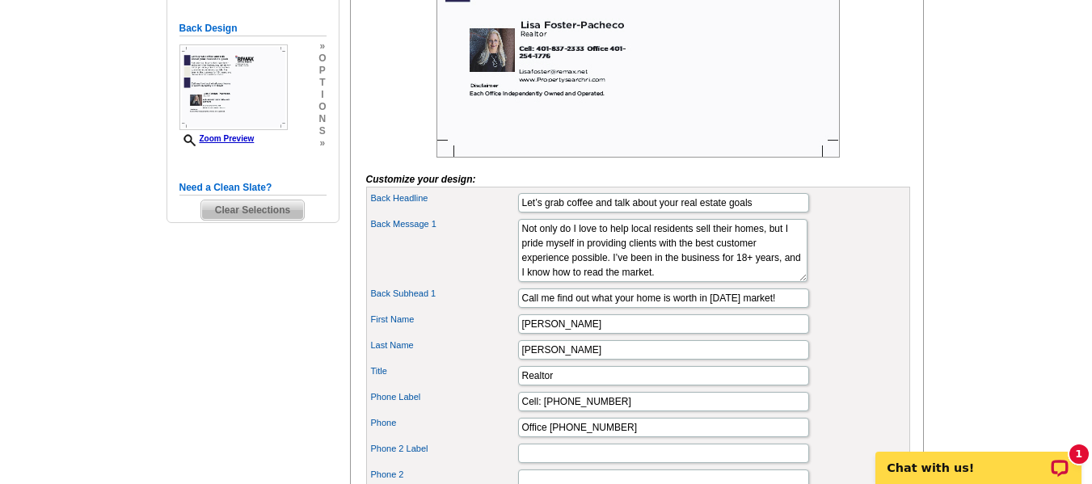
scroll to position [549, 0]
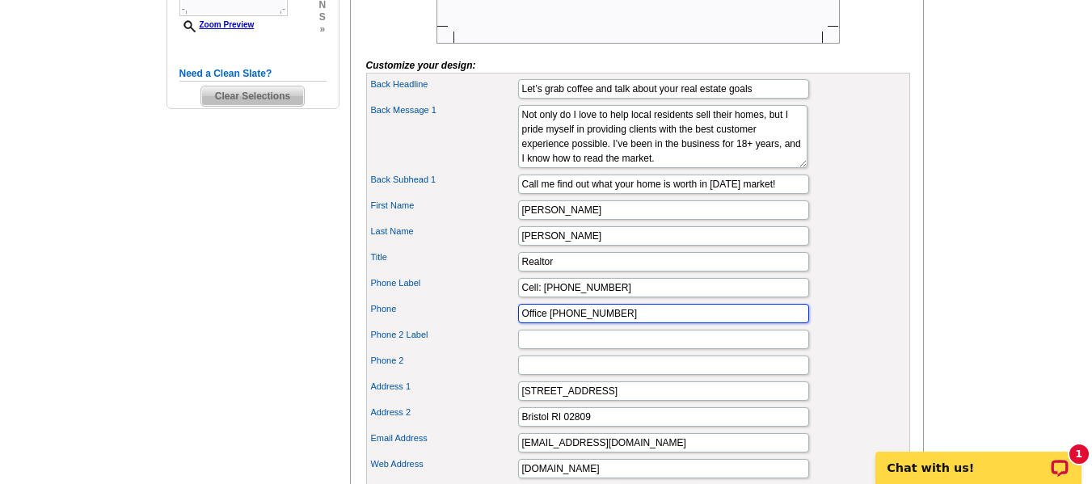
drag, startPoint x: 625, startPoint y: 341, endPoint x: 473, endPoint y: 327, distance: 152.6
click at [473, 327] on div "Back Headline Let’s grab coffee and talk about your real estate goals Back Mess…" at bounding box center [638, 344] width 544 height 542
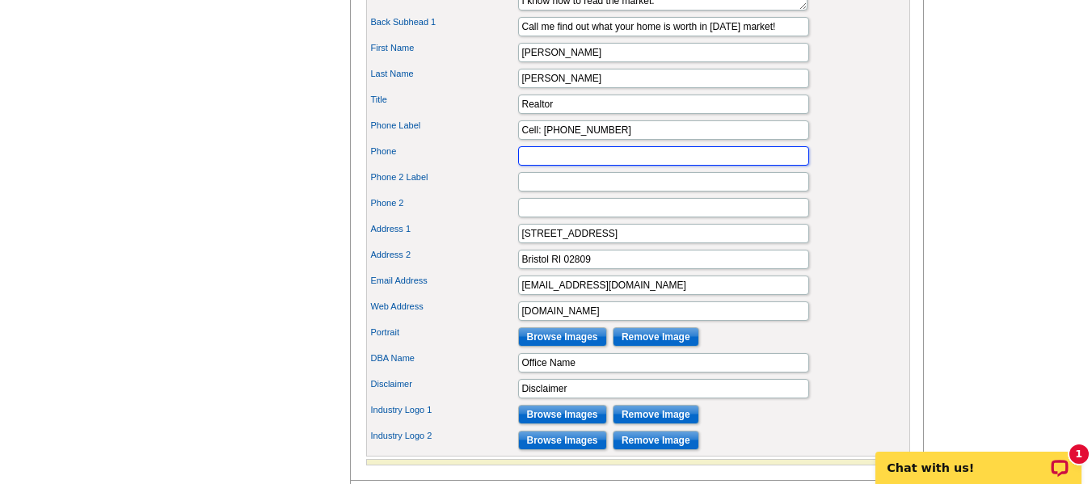
scroll to position [0, 0]
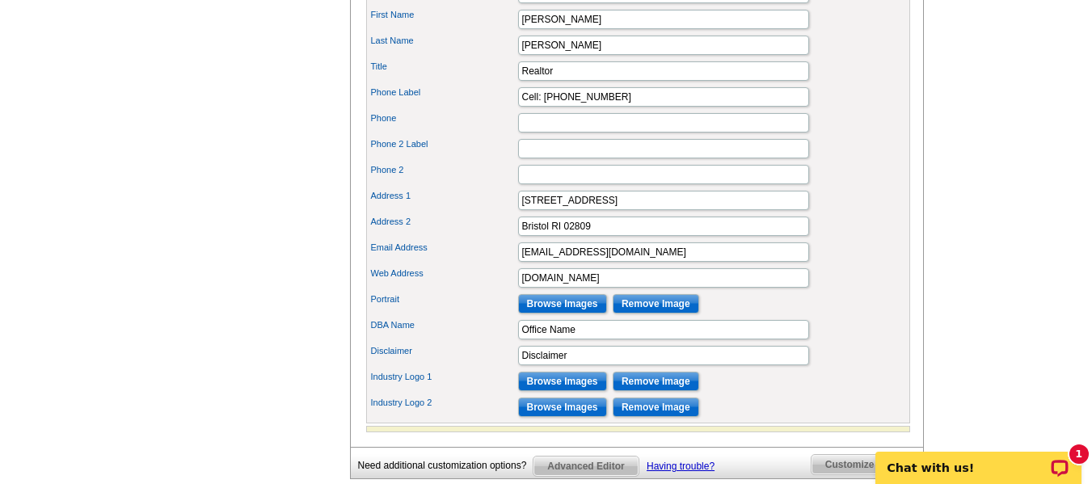
scroll to position [829, 0]
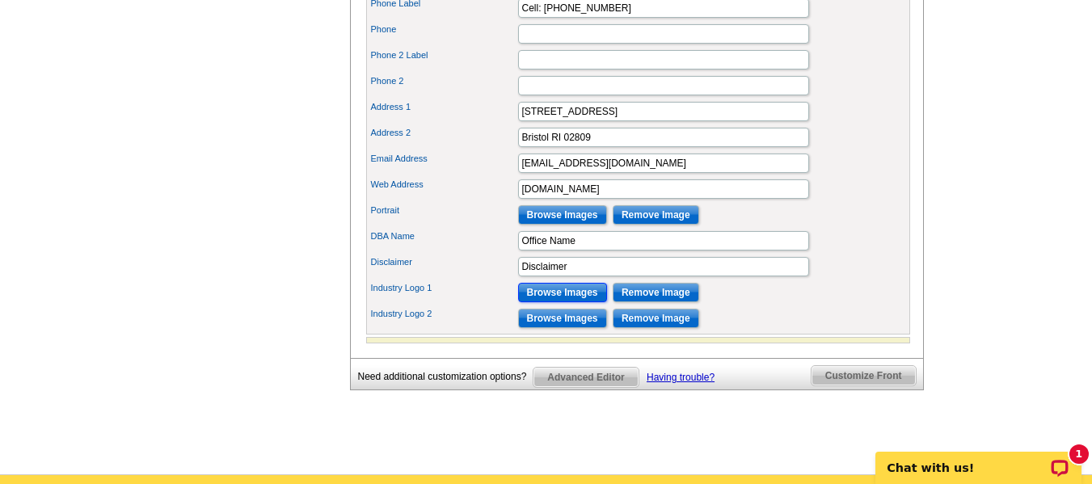
click at [582, 302] on input "Browse Images" at bounding box center [562, 292] width 89 height 19
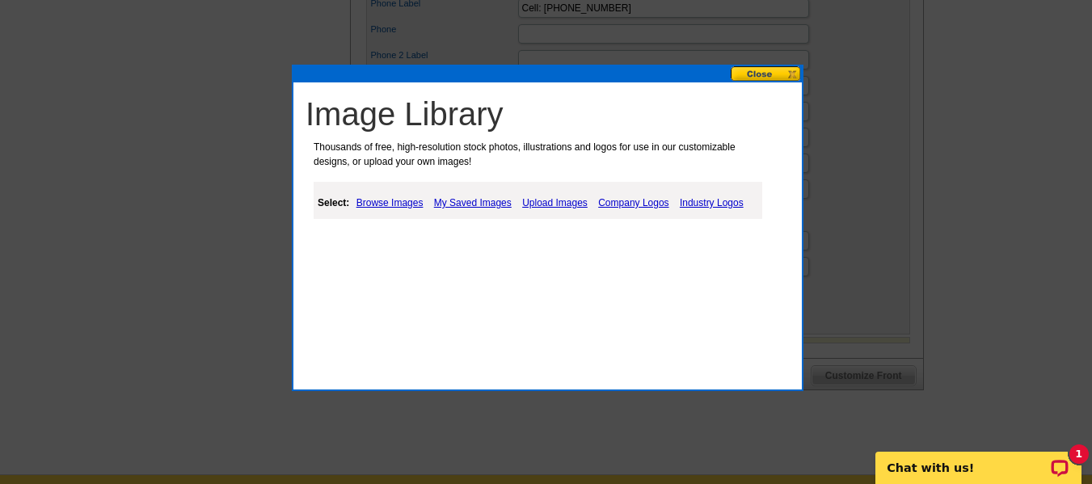
click at [396, 198] on link "Browse Images" at bounding box center [390, 202] width 75 height 19
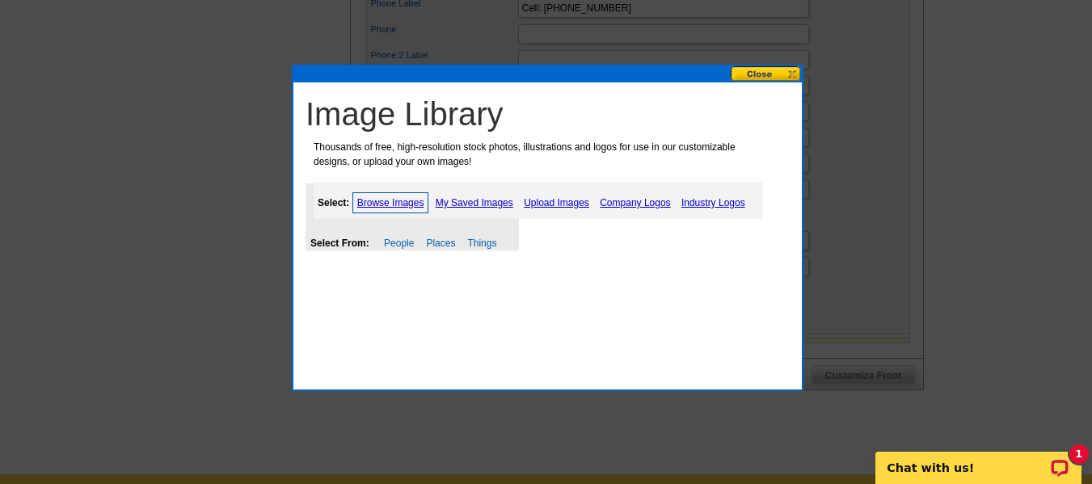
click at [721, 197] on link "Industry Logos" at bounding box center [714, 202] width 72 height 19
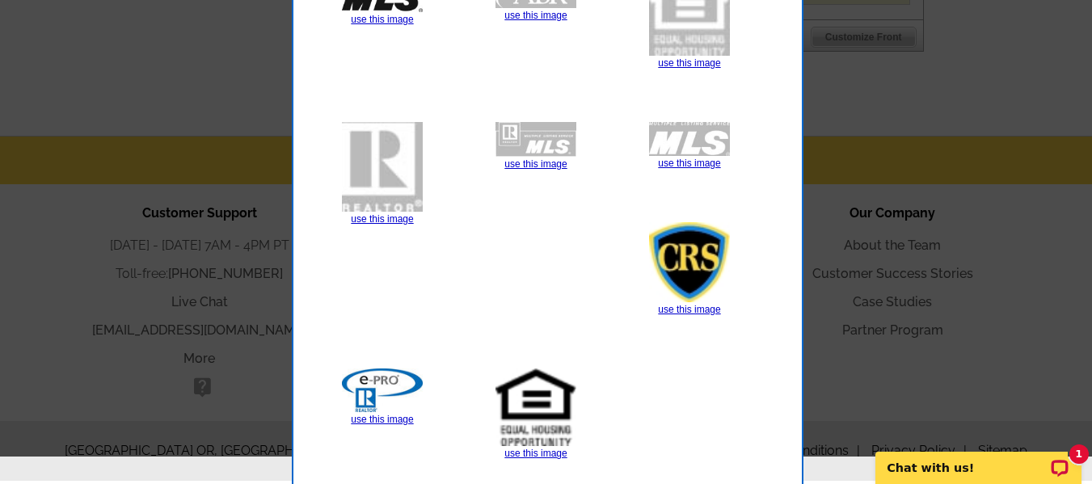
scroll to position [1207, 0]
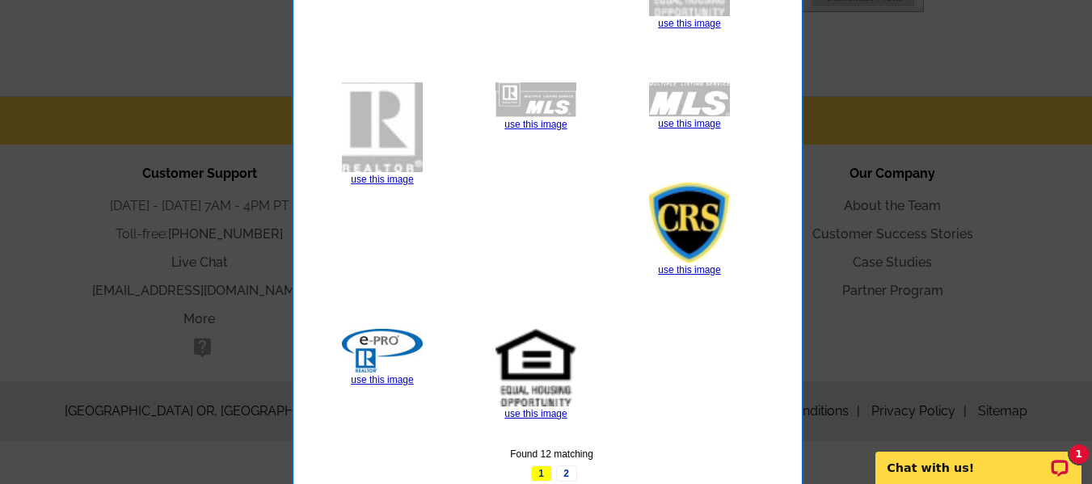
click at [690, 226] on img at bounding box center [689, 222] width 81 height 79
click at [690, 271] on link "use this image" at bounding box center [689, 269] width 62 height 11
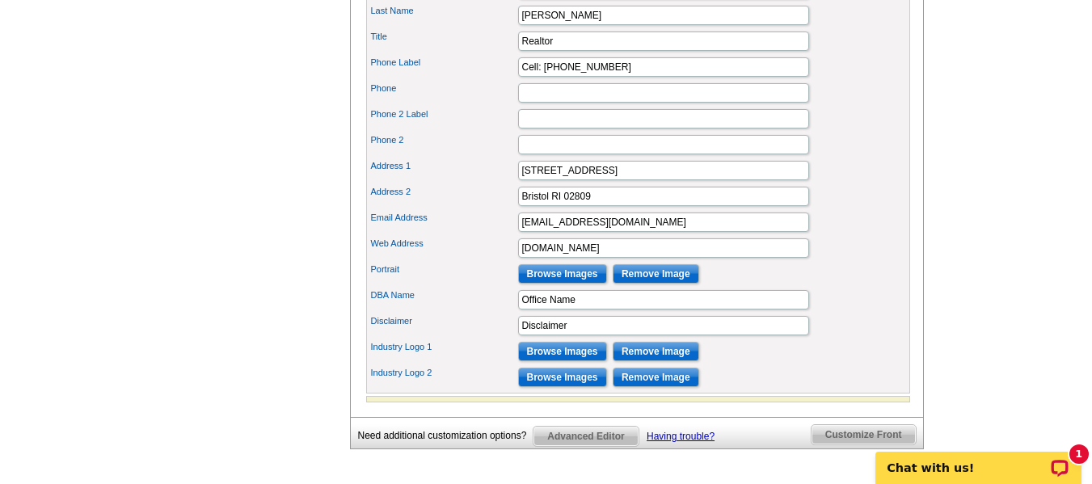
scroll to position [790, 0]
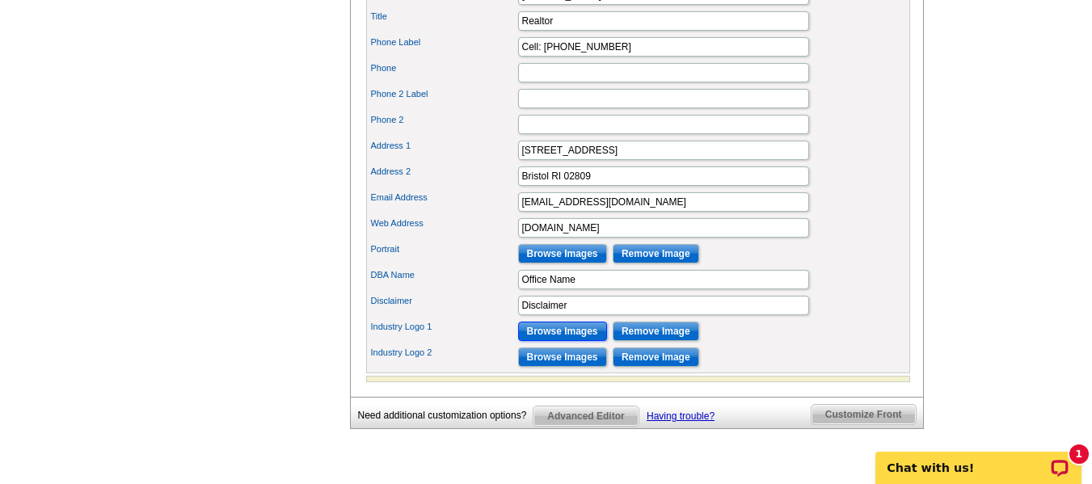
click at [573, 341] on input "Browse Images" at bounding box center [562, 331] width 89 height 19
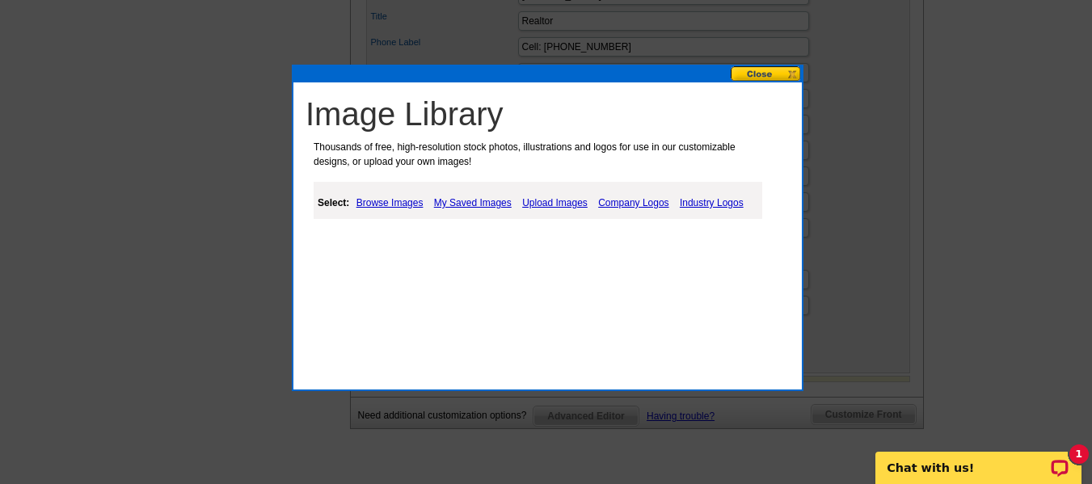
click at [709, 199] on link "Industry Logos" at bounding box center [712, 202] width 72 height 19
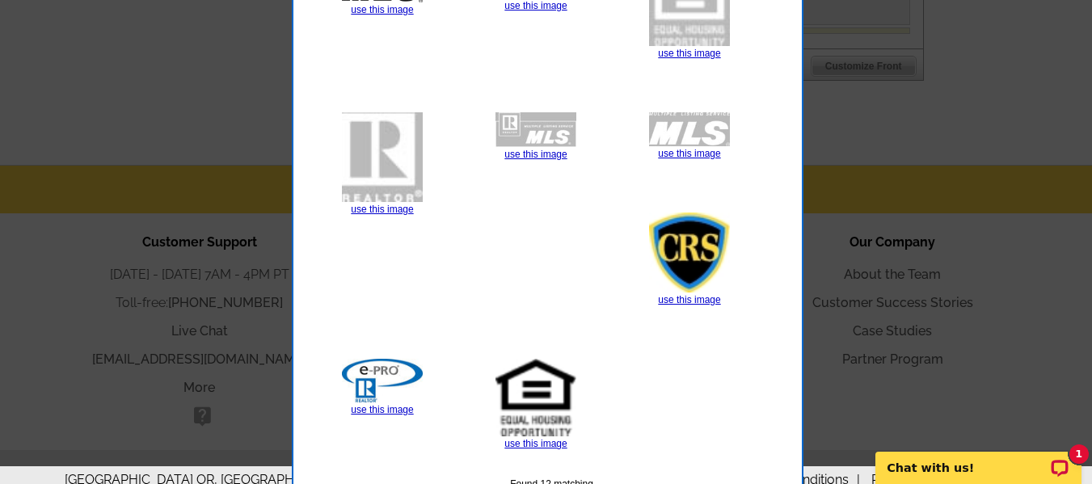
scroll to position [1172, 0]
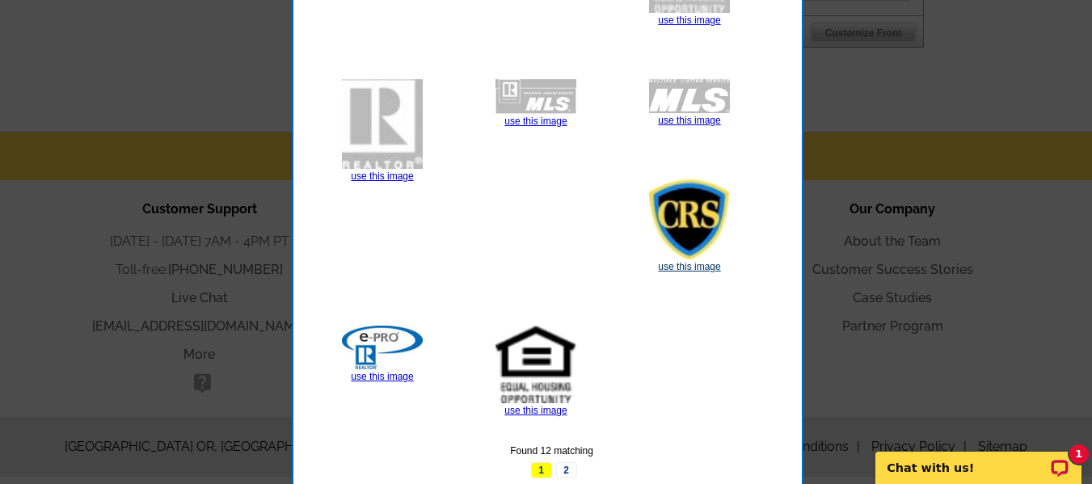
click at [703, 266] on link "use this image" at bounding box center [689, 266] width 62 height 11
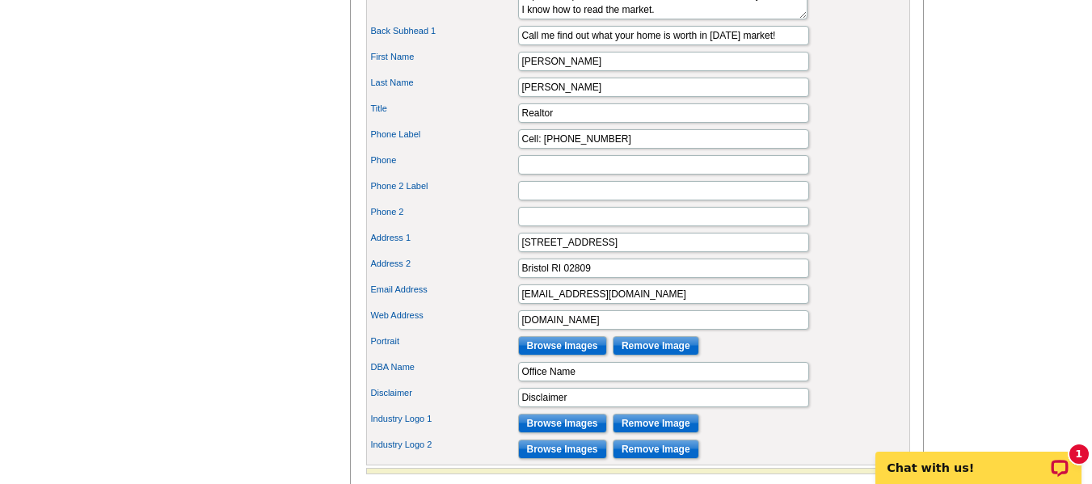
scroll to position [832, 0]
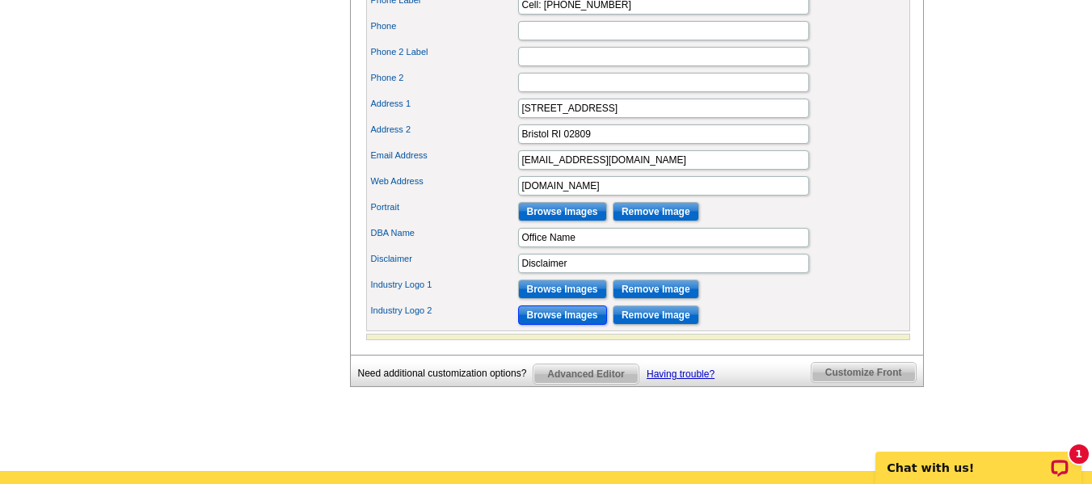
click at [568, 325] on input "Browse Images" at bounding box center [562, 315] width 89 height 19
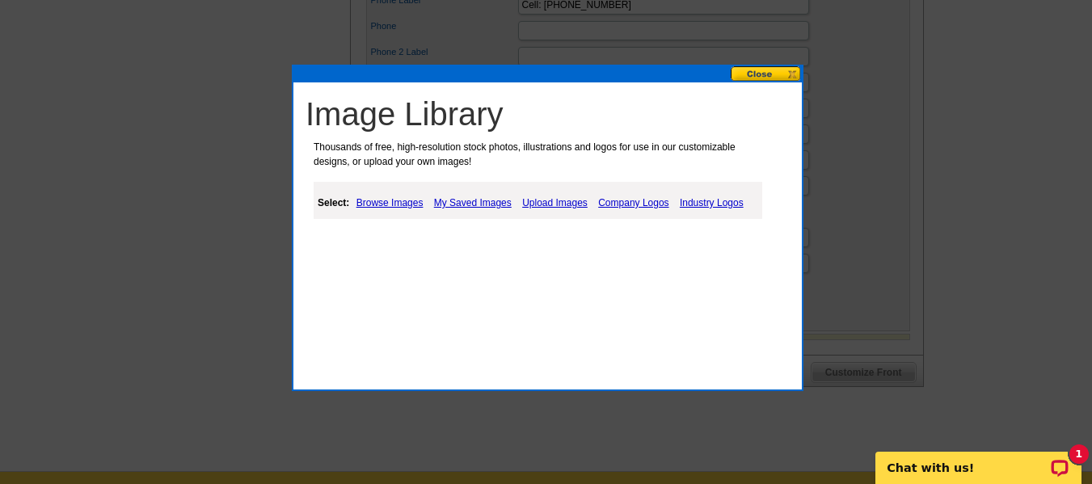
click at [640, 198] on link "Company Logos" at bounding box center [633, 202] width 78 height 19
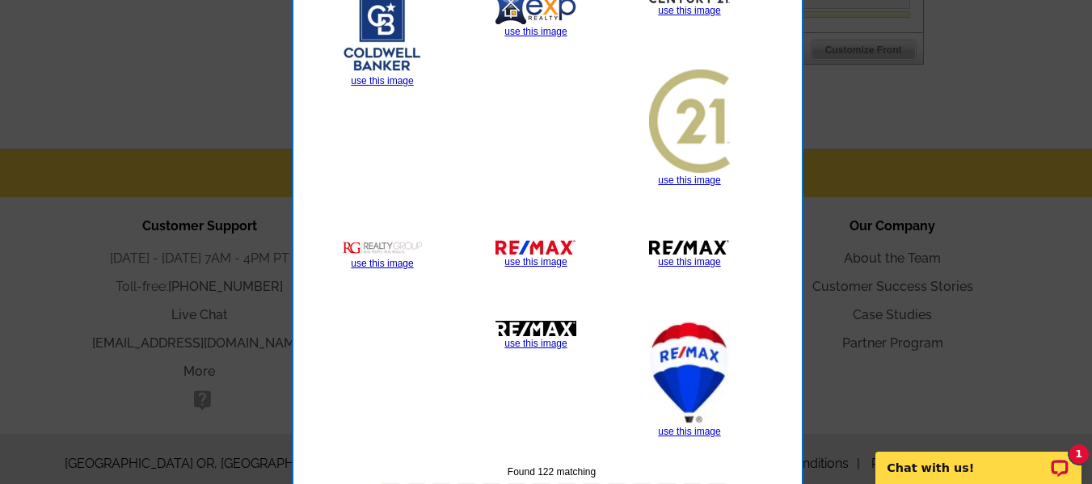
scroll to position [1198, 0]
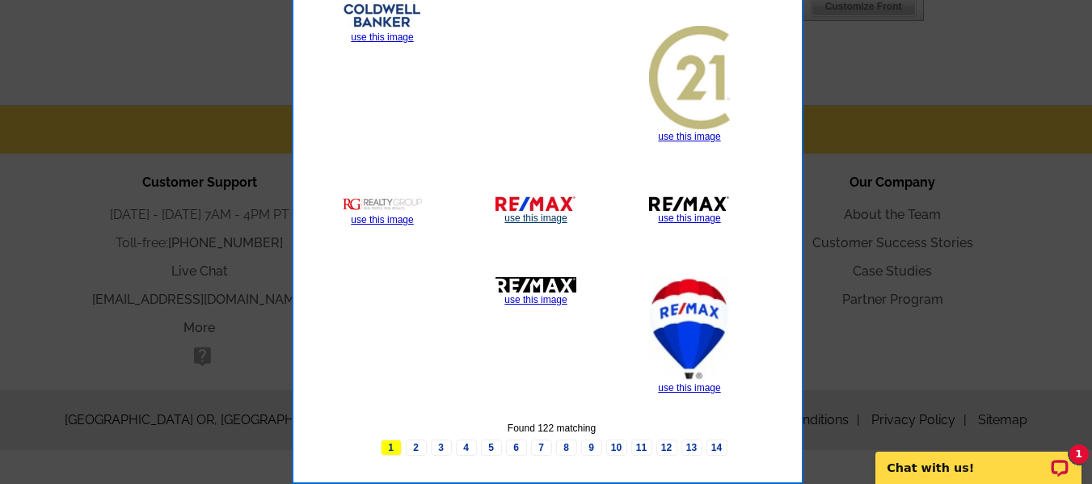
click at [526, 220] on link "use this image" at bounding box center [536, 218] width 62 height 11
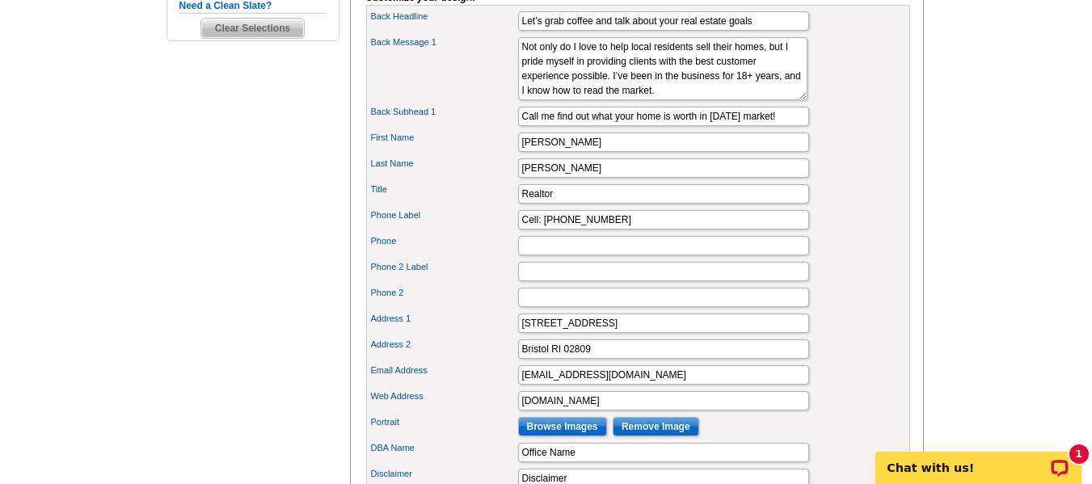
scroll to position [778, 0]
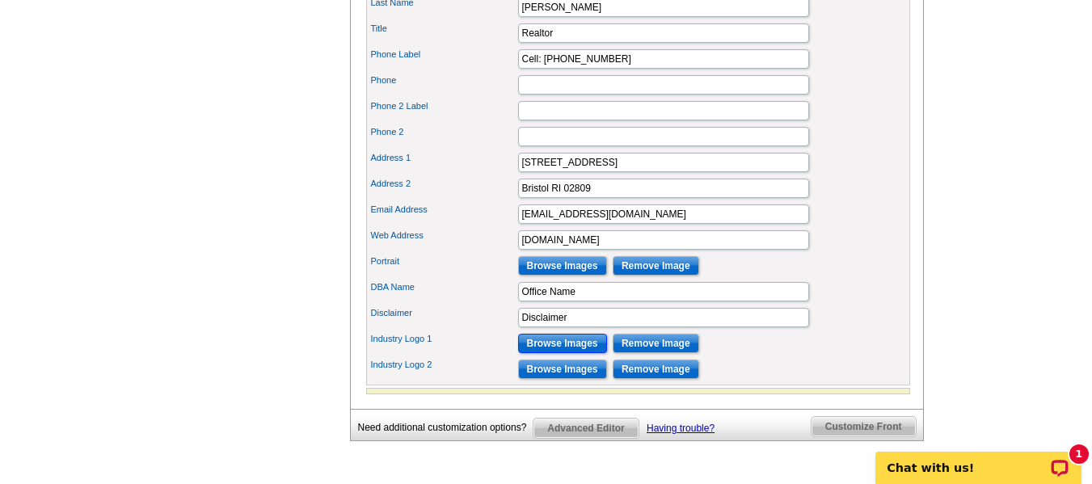
click at [574, 353] on input "Browse Images" at bounding box center [562, 343] width 89 height 19
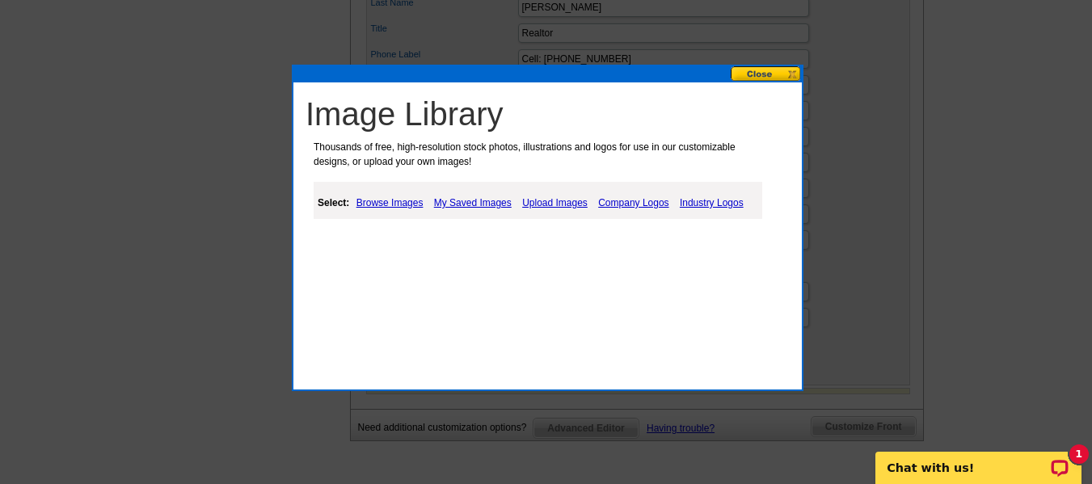
click at [626, 197] on link "Company Logos" at bounding box center [633, 202] width 78 height 19
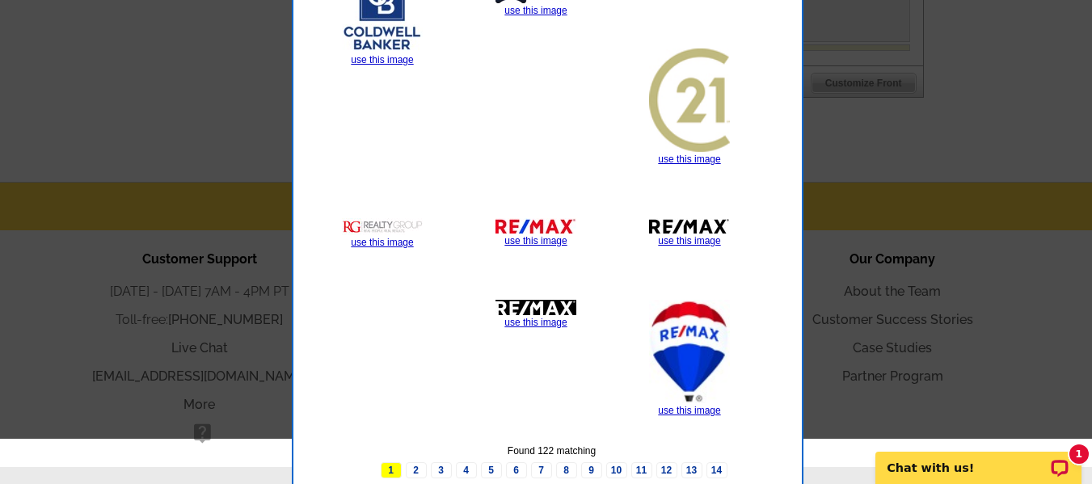
scroll to position [1193, 0]
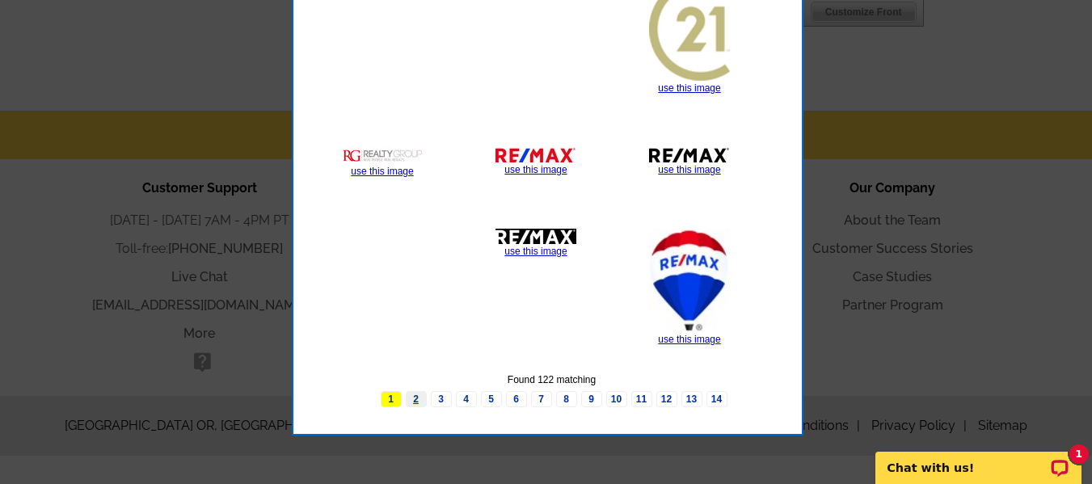
click at [416, 402] on link "2" at bounding box center [416, 399] width 21 height 16
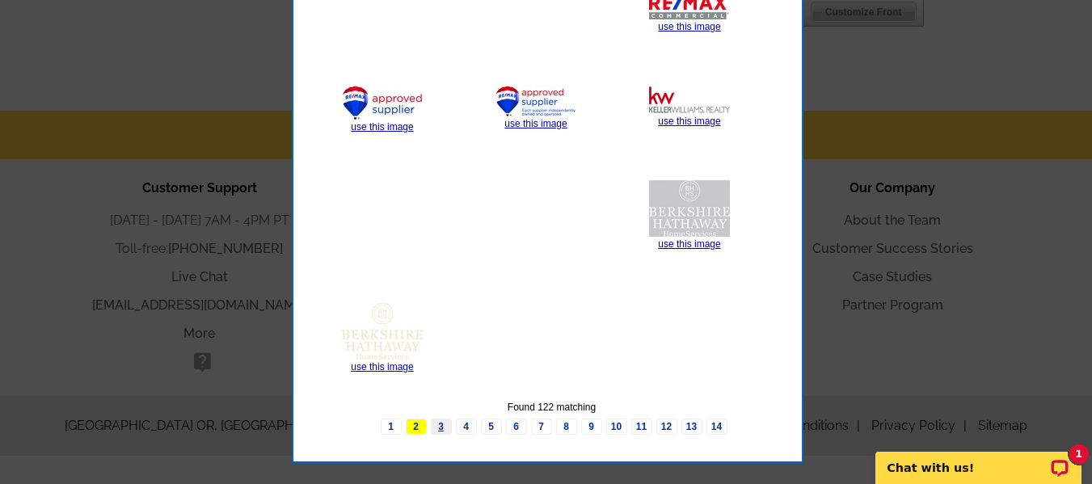
click at [441, 429] on link "3" at bounding box center [441, 427] width 21 height 16
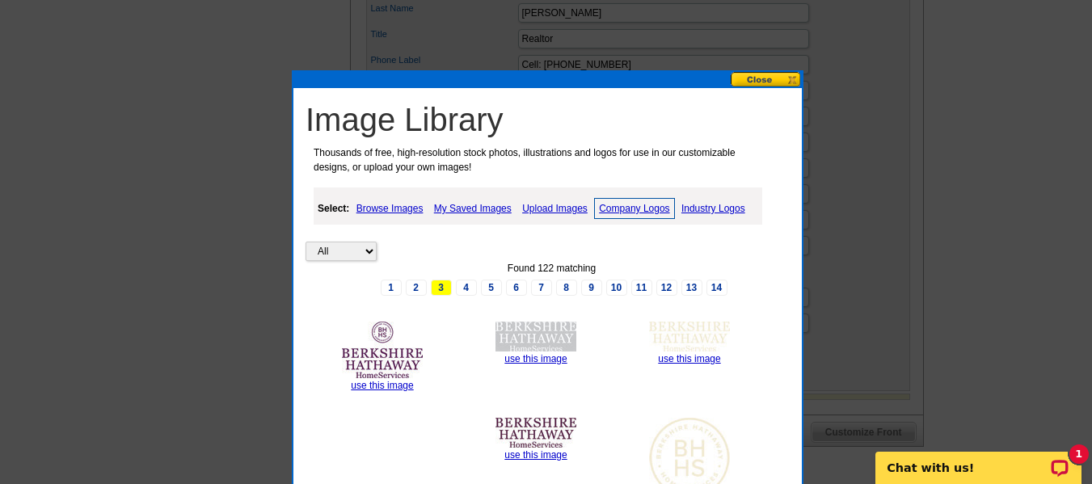
scroll to position [758, 0]
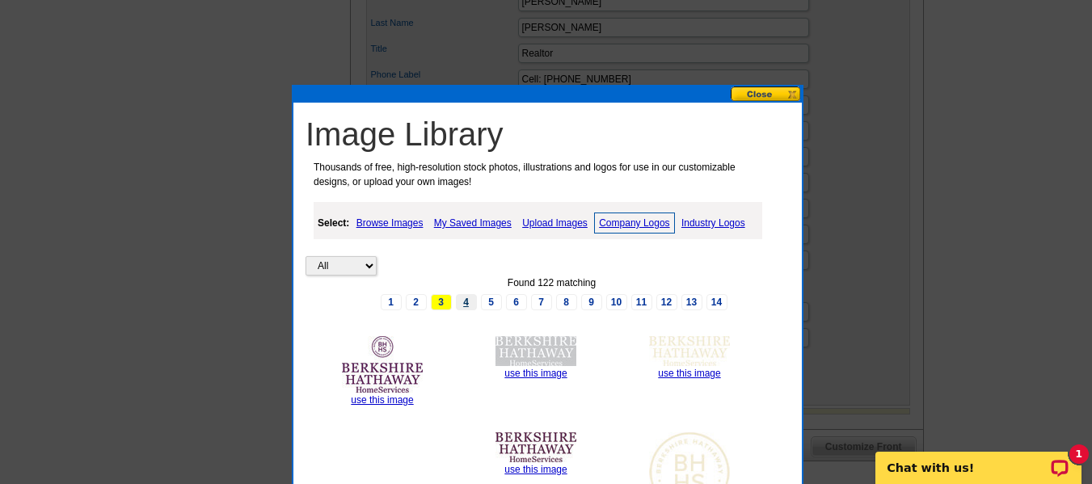
click at [467, 306] on link "4" at bounding box center [466, 302] width 21 height 16
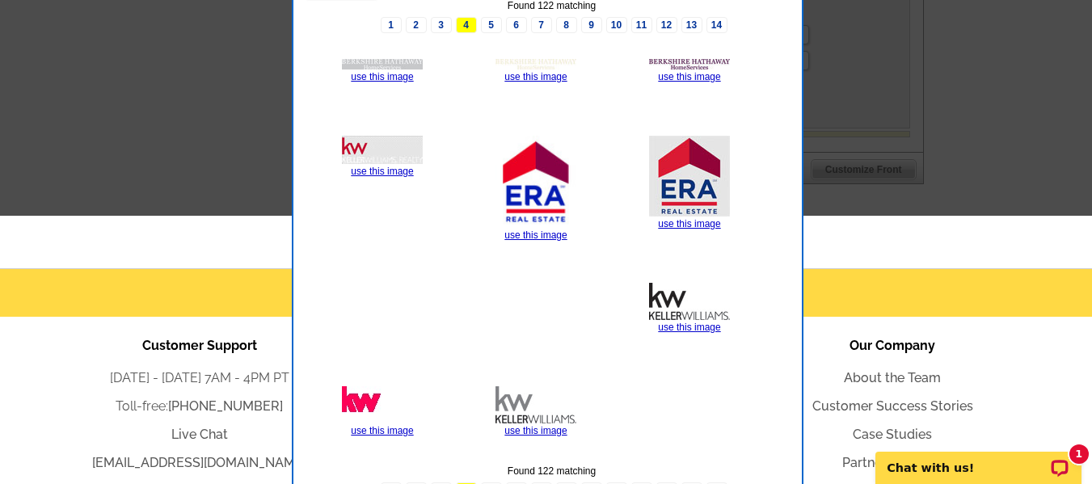
scroll to position [1178, 0]
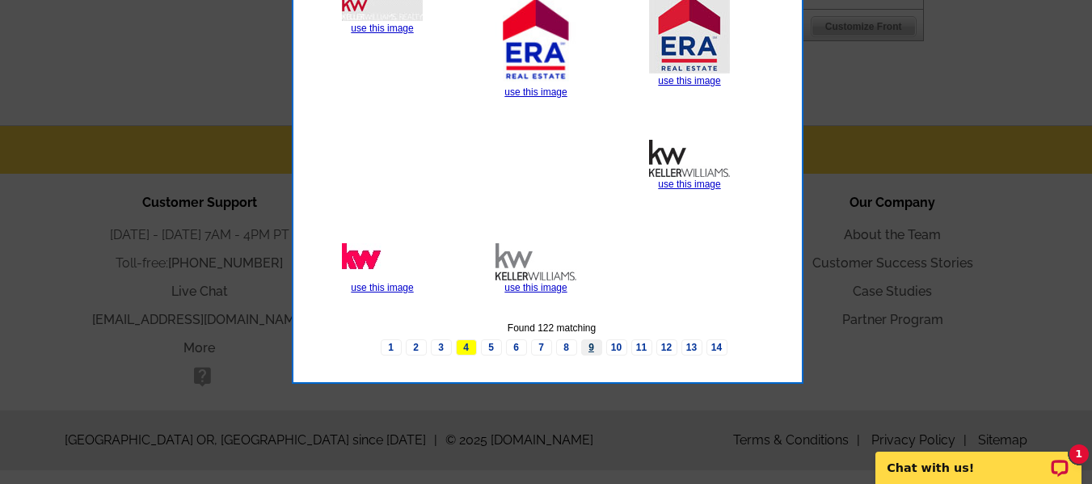
click at [589, 350] on link "9" at bounding box center [591, 348] width 21 height 16
